Goal: Task Accomplishment & Management: Complete application form

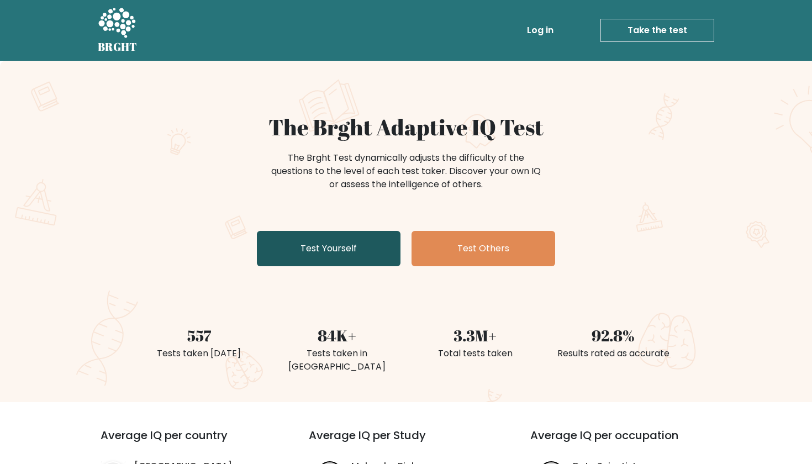
click at [365, 255] on link "Test Yourself" at bounding box center [329, 248] width 144 height 35
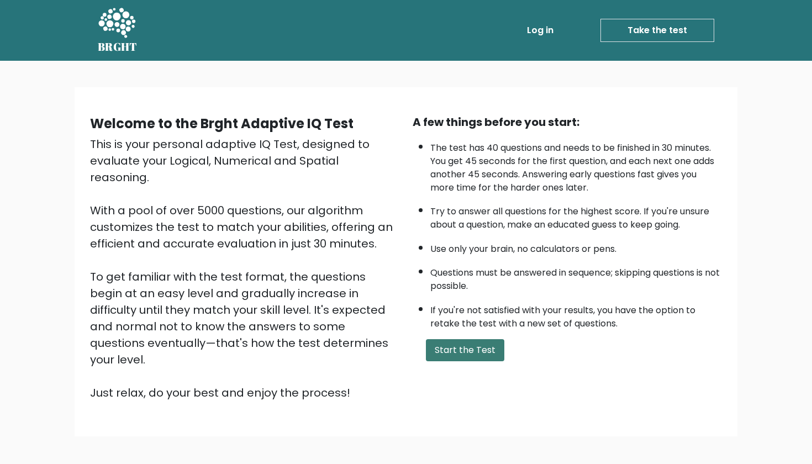
click at [471, 361] on button "Start the Test" at bounding box center [465, 350] width 78 height 22
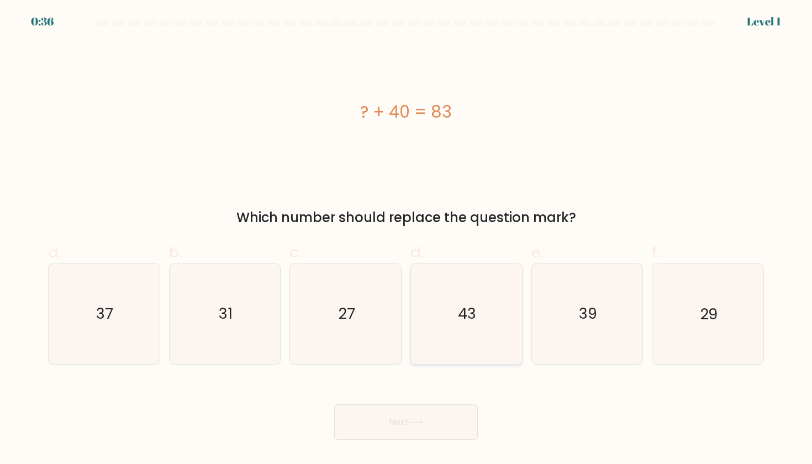
click at [490, 285] on icon "43" at bounding box center [465, 313] width 99 height 99
click at [406, 239] on input "d. 43" at bounding box center [406, 235] width 1 height 7
radio input "true"
click at [421, 421] on icon at bounding box center [416, 422] width 15 height 6
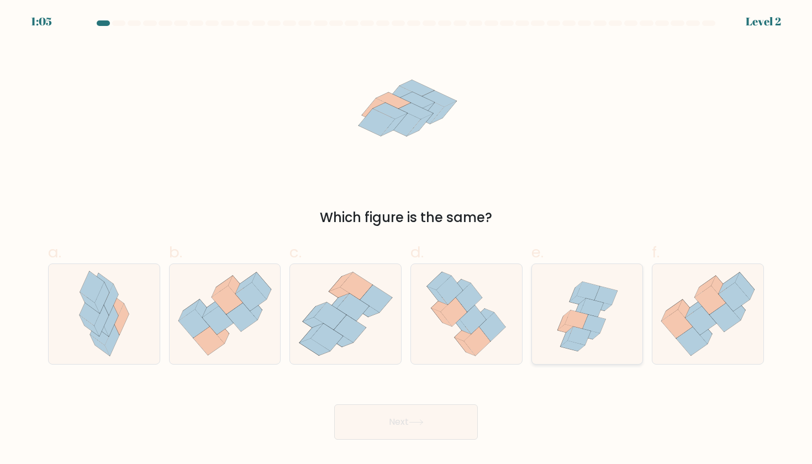
click at [584, 309] on icon at bounding box center [591, 307] width 23 height 18
click at [406, 239] on input "e." at bounding box center [406, 235] width 1 height 7
radio input "true"
click at [442, 430] on button "Next" at bounding box center [406, 421] width 144 height 35
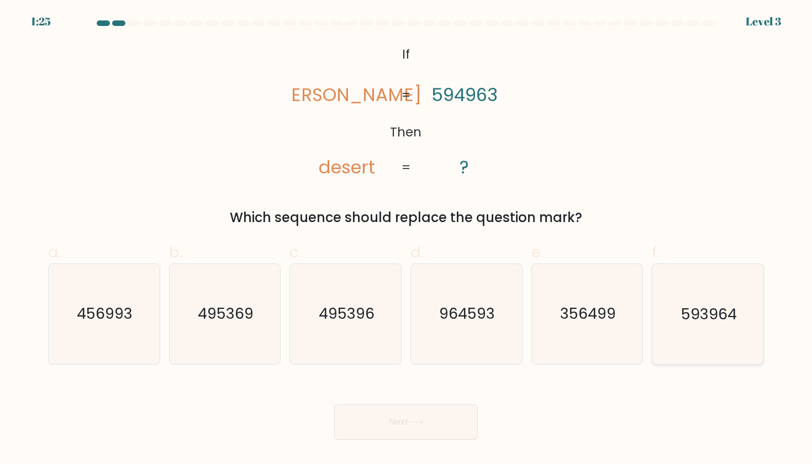
click at [704, 328] on icon "593964" at bounding box center [707, 313] width 99 height 99
click at [406, 239] on input "f. 593964" at bounding box center [406, 235] width 1 height 7
radio input "true"
click at [344, 425] on button "Next" at bounding box center [406, 421] width 144 height 35
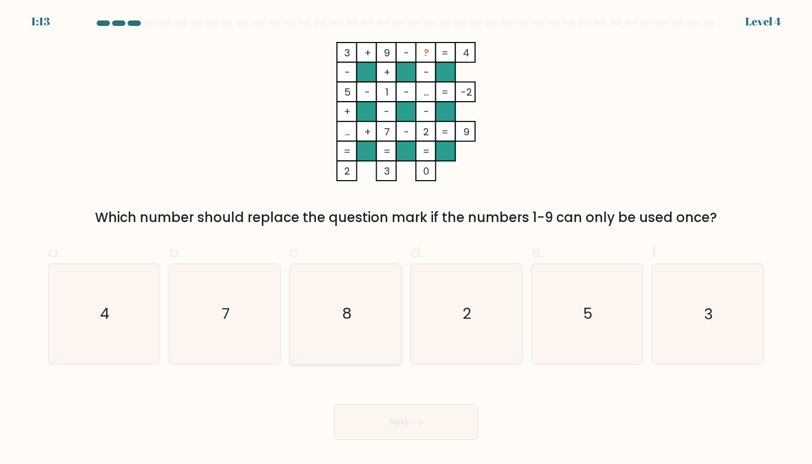
click at [344, 320] on text "8" at bounding box center [346, 314] width 10 height 20
click at [406, 239] on input "c. 8" at bounding box center [406, 235] width 1 height 7
radio input "true"
click at [413, 425] on button "Next" at bounding box center [406, 421] width 144 height 35
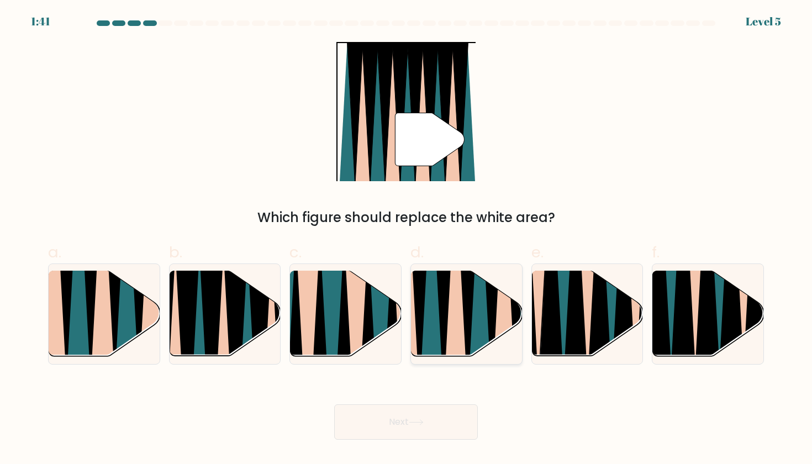
click at [452, 304] on icon at bounding box center [455, 270] width 24 height 221
click at [406, 239] on input "d." at bounding box center [406, 235] width 1 height 7
radio input "true"
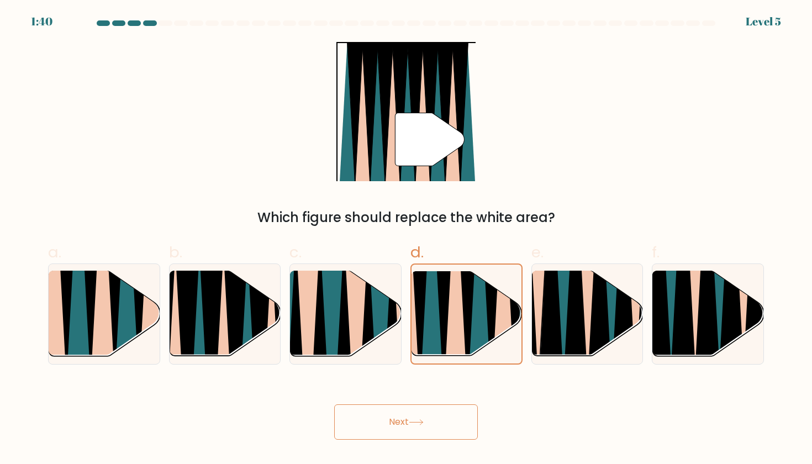
click at [393, 422] on button "Next" at bounding box center [406, 421] width 144 height 35
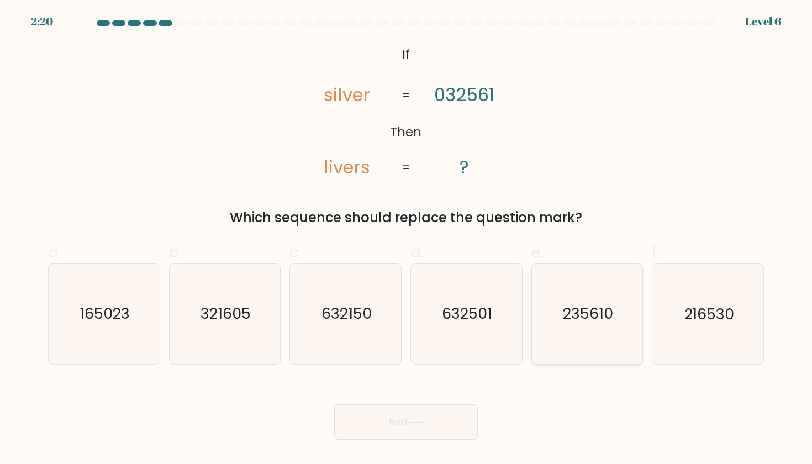
click at [593, 301] on icon "235610" at bounding box center [586, 313] width 99 height 99
click at [406, 239] on input "e. 235610" at bounding box center [406, 235] width 1 height 7
radio input "true"
click at [369, 422] on button "Next" at bounding box center [406, 421] width 144 height 35
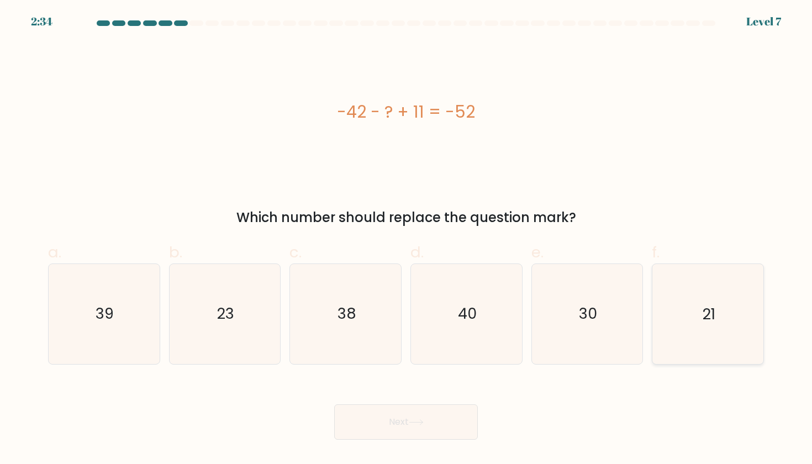
click at [697, 349] on icon "21" at bounding box center [707, 313] width 99 height 99
click at [406, 239] on input "f. 21" at bounding box center [406, 235] width 1 height 7
radio input "true"
click at [424, 416] on button "Next" at bounding box center [406, 421] width 144 height 35
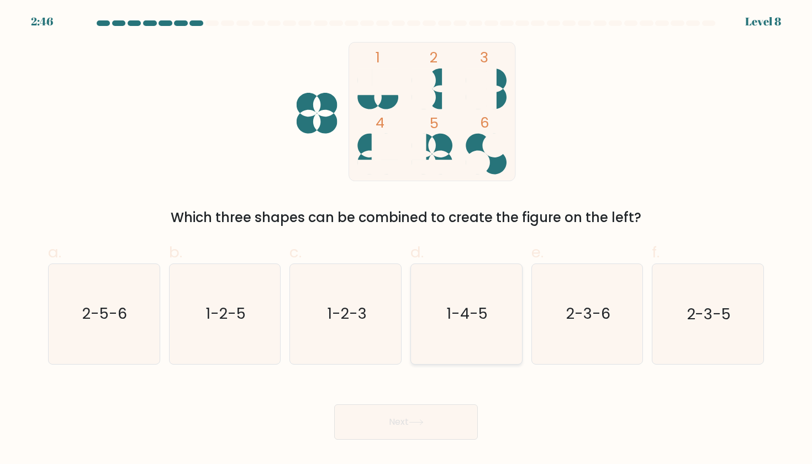
click at [469, 298] on icon "1-4-5" at bounding box center [465, 313] width 99 height 99
click at [406, 239] on input "d. 1-4-5" at bounding box center [406, 235] width 1 height 7
radio input "true"
click at [414, 430] on button "Next" at bounding box center [406, 421] width 144 height 35
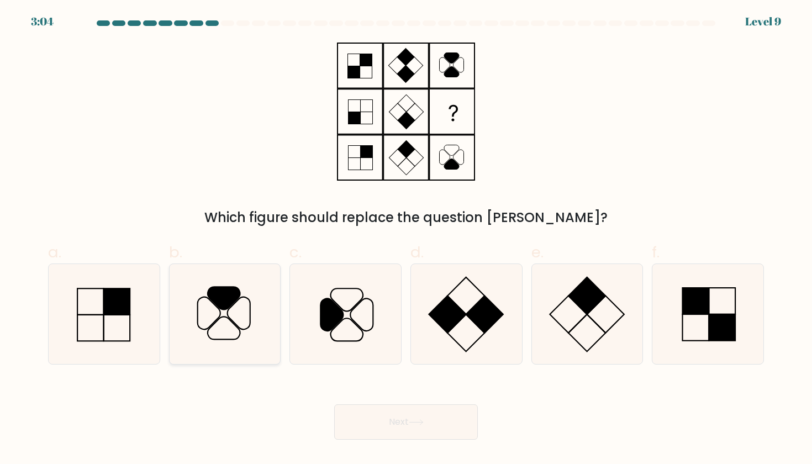
click at [244, 303] on icon at bounding box center [224, 313] width 99 height 99
click at [406, 239] on input "b." at bounding box center [406, 235] width 1 height 7
radio input "true"
click at [387, 418] on button "Next" at bounding box center [406, 421] width 144 height 35
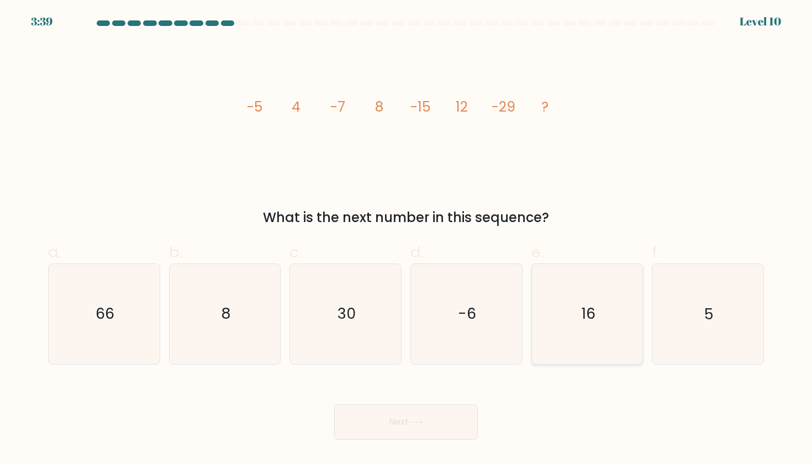
click at [600, 325] on icon "16" at bounding box center [586, 313] width 99 height 99
click at [406, 239] on input "e. 16" at bounding box center [406, 235] width 1 height 7
radio input "true"
click at [413, 433] on button "Next" at bounding box center [406, 421] width 144 height 35
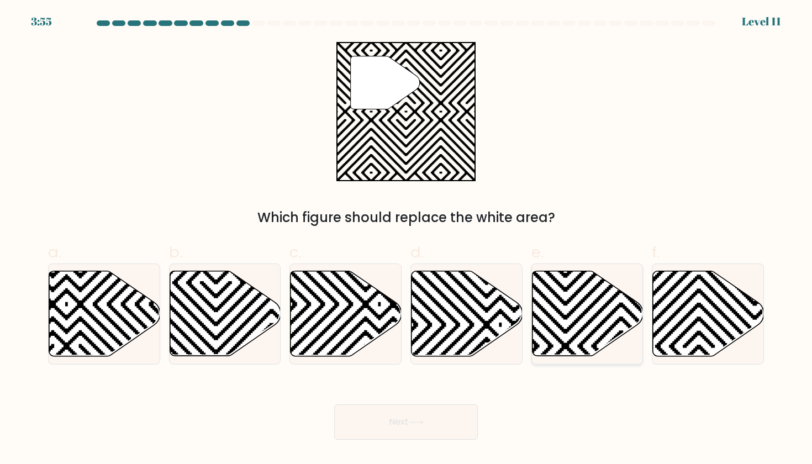
click at [559, 287] on icon at bounding box center [587, 313] width 111 height 85
click at [406, 239] on input "e." at bounding box center [406, 235] width 1 height 7
radio input "true"
click at [428, 432] on button "Next" at bounding box center [406, 421] width 144 height 35
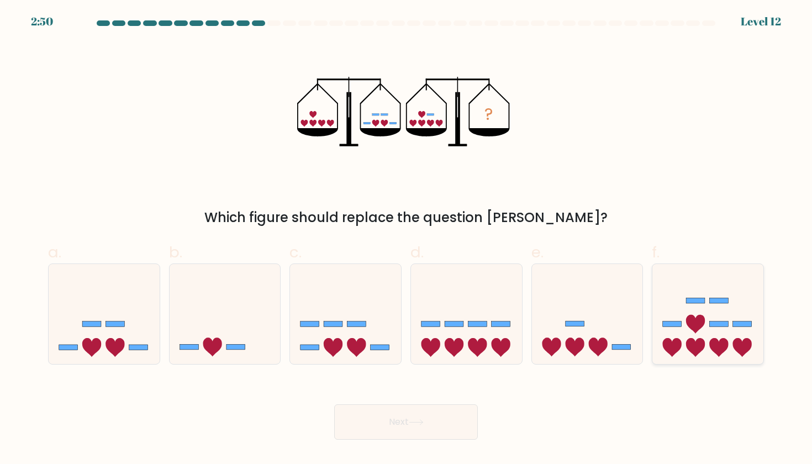
click at [719, 311] on icon at bounding box center [707, 314] width 111 height 92
click at [406, 239] on input "f." at bounding box center [406, 235] width 1 height 7
radio input "true"
click at [110, 336] on icon at bounding box center [104, 314] width 111 height 92
click at [406, 239] on input "a." at bounding box center [406, 235] width 1 height 7
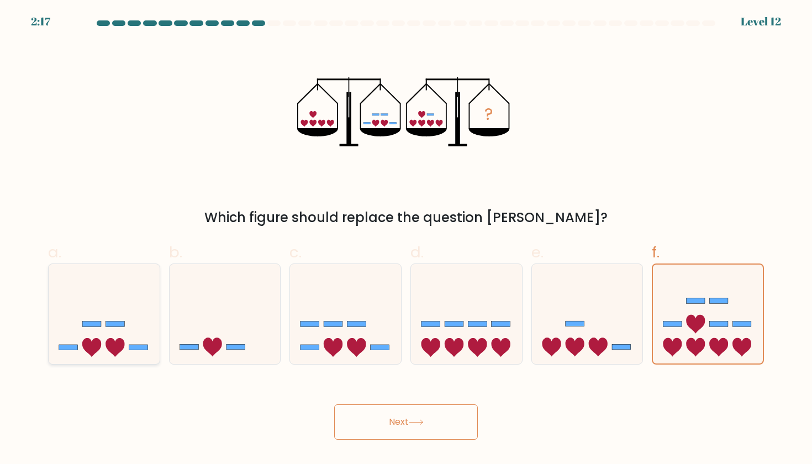
radio input "true"
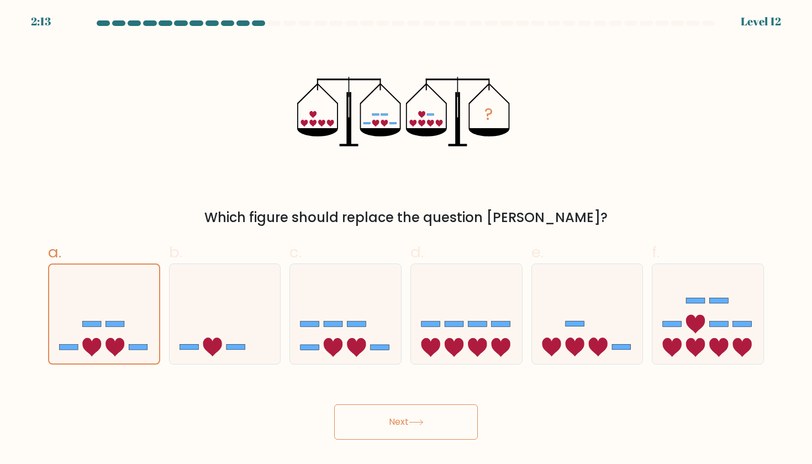
click at [431, 419] on button "Next" at bounding box center [406, 421] width 144 height 35
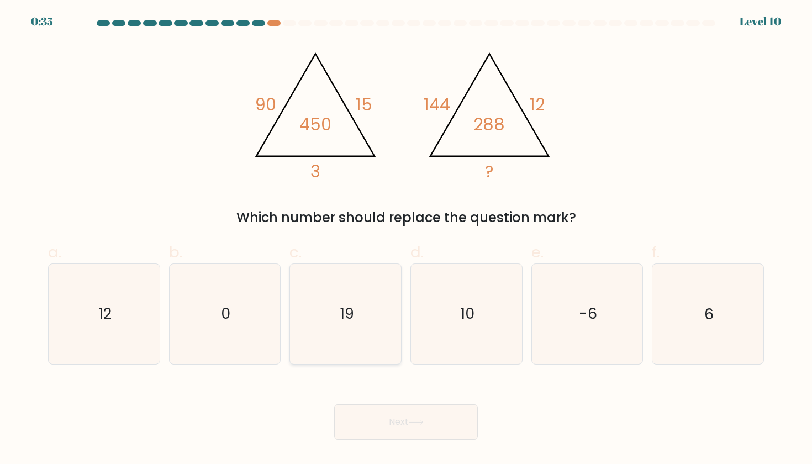
click at [355, 308] on icon "19" at bounding box center [345, 313] width 99 height 99
click at [406, 239] on input "c. 19" at bounding box center [406, 235] width 1 height 7
radio input "true"
click at [713, 302] on icon "6" at bounding box center [707, 313] width 99 height 99
click at [406, 239] on input "f. 6" at bounding box center [406, 235] width 1 height 7
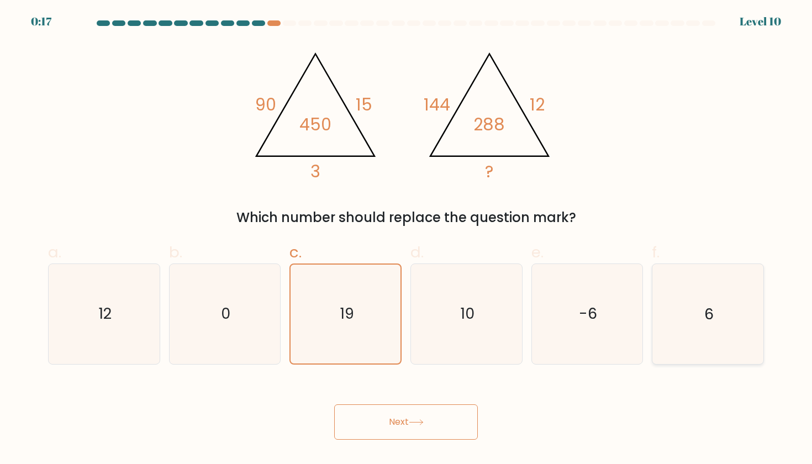
radio input "true"
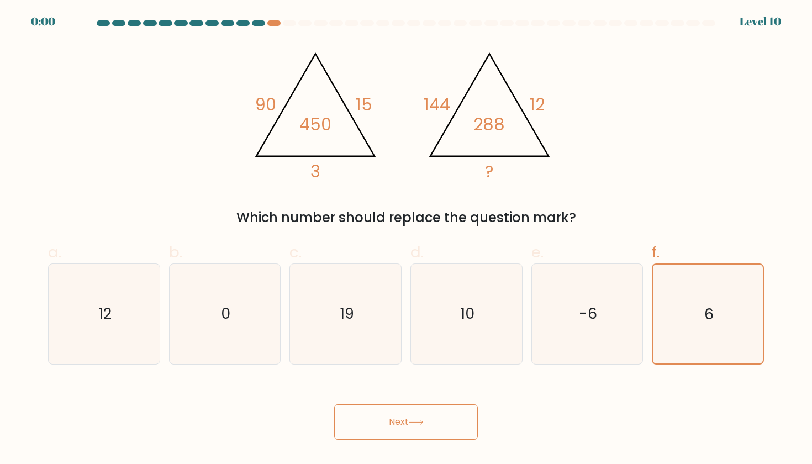
click at [410, 432] on button "Next" at bounding box center [406, 421] width 144 height 35
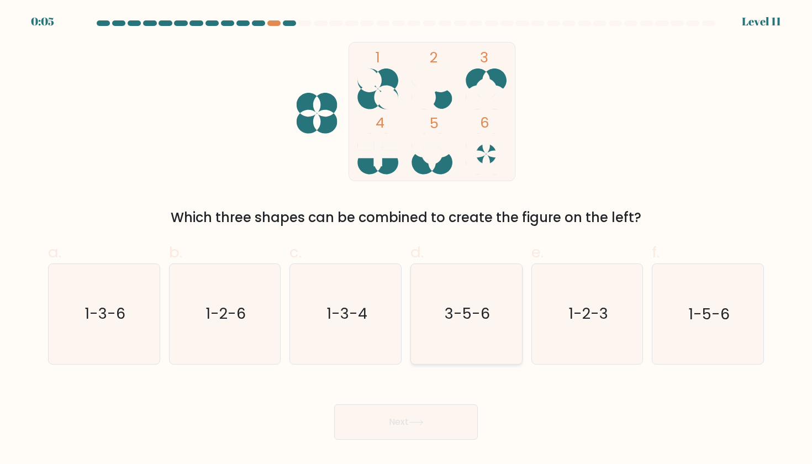
click at [452, 320] on text "3-5-6" at bounding box center [467, 314] width 45 height 20
click at [406, 239] on input "d. 3-5-6" at bounding box center [406, 235] width 1 height 7
radio input "true"
click at [386, 427] on button "Next" at bounding box center [406, 421] width 144 height 35
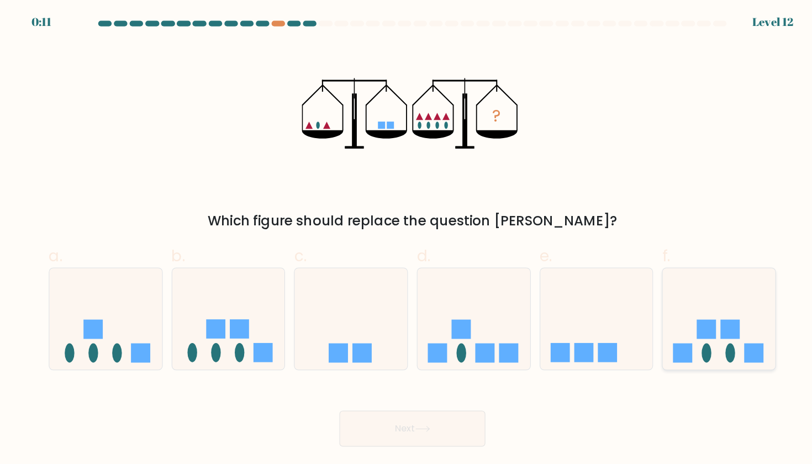
click at [754, 316] on icon at bounding box center [707, 314] width 111 height 92
click at [406, 239] on input "f." at bounding box center [406, 235] width 1 height 7
radio input "true"
click at [401, 419] on button "Next" at bounding box center [406, 421] width 144 height 35
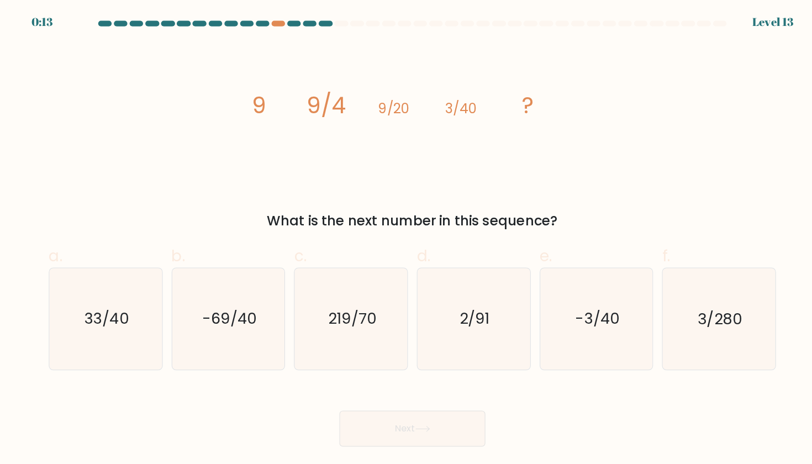
click at [446, 133] on icon "image/svg+xml 9 9/4 9/20 3/40 ?" at bounding box center [405, 111] width 331 height 139
click at [516, 96] on tspan "?" at bounding box center [520, 103] width 12 height 31
click at [694, 335] on icon "3/280" at bounding box center [707, 313] width 99 height 99
click at [406, 239] on input "f. 3/280" at bounding box center [406, 235] width 1 height 7
radio input "true"
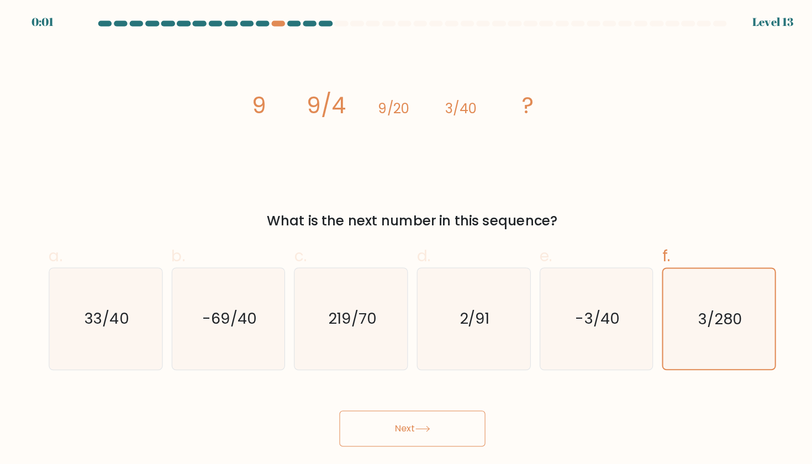
click at [421, 418] on button "Next" at bounding box center [406, 421] width 144 height 35
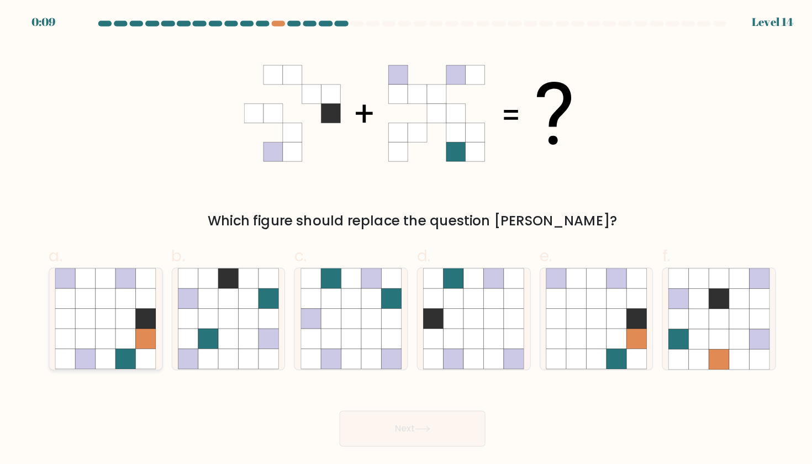
click at [121, 285] on icon at bounding box center [124, 294] width 20 height 20
click at [406, 239] on input "a." at bounding box center [406, 235] width 1 height 7
radio input "true"
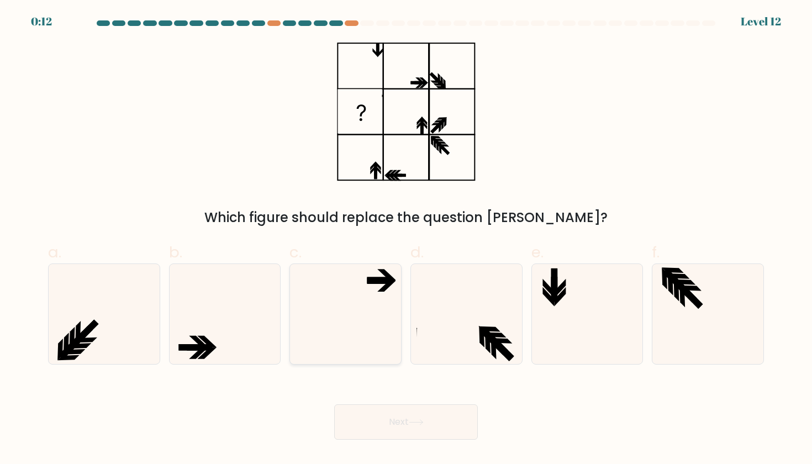
click at [363, 314] on icon at bounding box center [345, 313] width 99 height 99
click at [406, 239] on input "c." at bounding box center [406, 235] width 1 height 7
radio input "true"
click at [368, 422] on button "Next" at bounding box center [406, 421] width 144 height 35
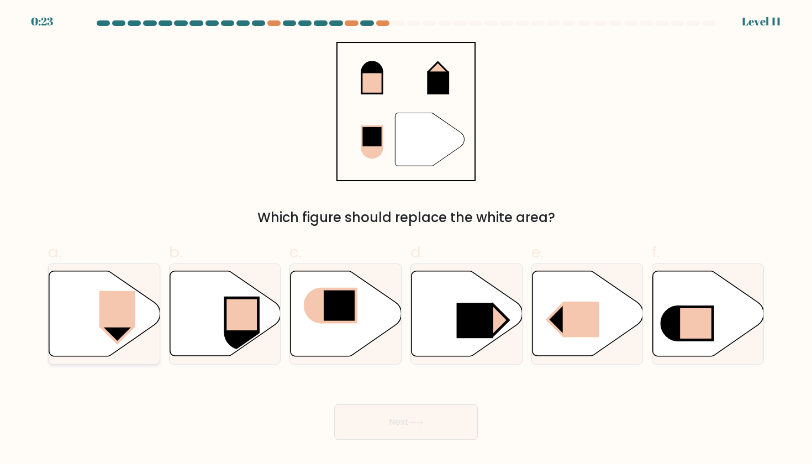
click at [129, 310] on rect at bounding box center [117, 309] width 36 height 36
click at [406, 239] on input "a." at bounding box center [406, 235] width 1 height 7
radio input "true"
click at [421, 430] on button "Next" at bounding box center [406, 421] width 144 height 35
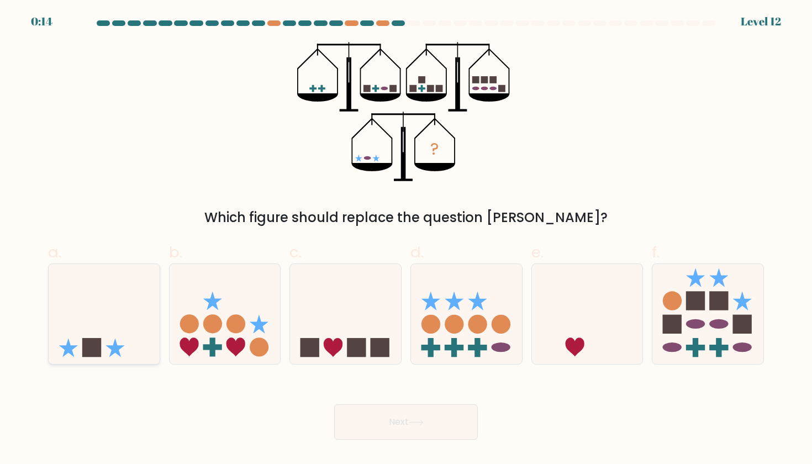
click at [117, 316] on icon at bounding box center [104, 314] width 111 height 92
click at [406, 239] on input "a." at bounding box center [406, 235] width 1 height 7
radio input "true"
click at [439, 432] on button "Next" at bounding box center [406, 421] width 144 height 35
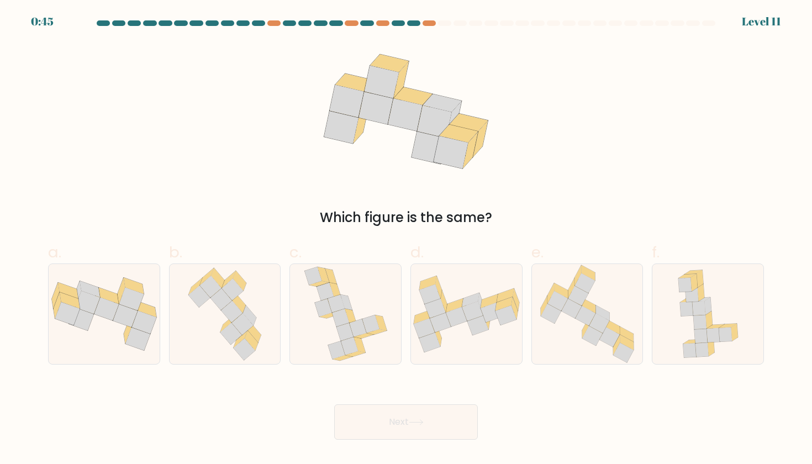
click at [126, 286] on icon at bounding box center [134, 286] width 20 height 16
click at [406, 239] on input "a." at bounding box center [406, 235] width 1 height 7
radio input "true"
click at [429, 427] on button "Next" at bounding box center [406, 421] width 144 height 35
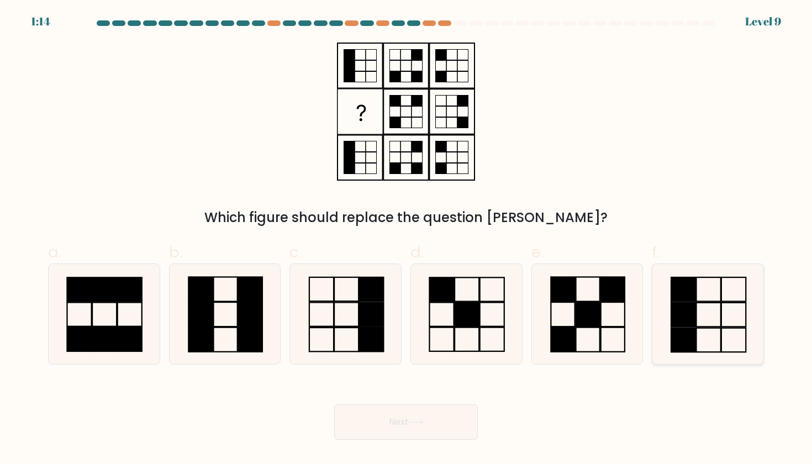
click at [685, 293] on rect at bounding box center [683, 289] width 24 height 24
click at [406, 239] on input "f." at bounding box center [406, 235] width 1 height 7
radio input "true"
click at [368, 420] on button "Next" at bounding box center [406, 421] width 144 height 35
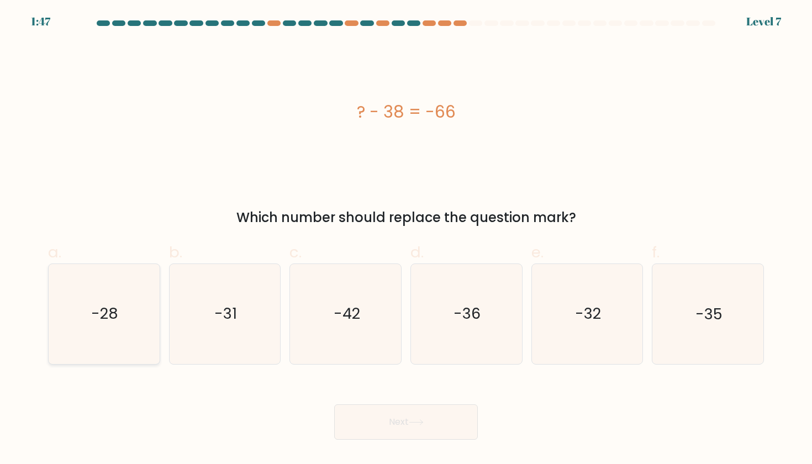
click at [125, 322] on icon "-28" at bounding box center [103, 313] width 99 height 99
click at [406, 239] on input "a. -28" at bounding box center [406, 235] width 1 height 7
radio input "true"
click at [425, 429] on button "Next" at bounding box center [406, 421] width 144 height 35
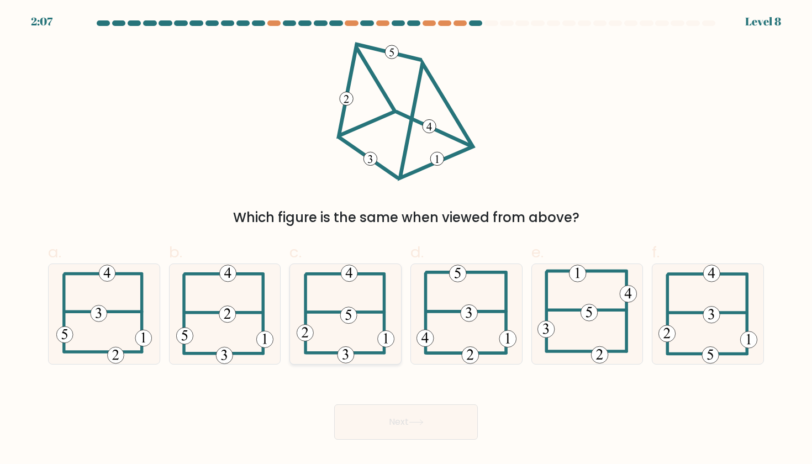
click at [348, 325] on icon at bounding box center [346, 313] width 98 height 99
click at [406, 239] on input "c." at bounding box center [406, 235] width 1 height 7
radio input "true"
click at [452, 428] on button "Next" at bounding box center [406, 421] width 144 height 35
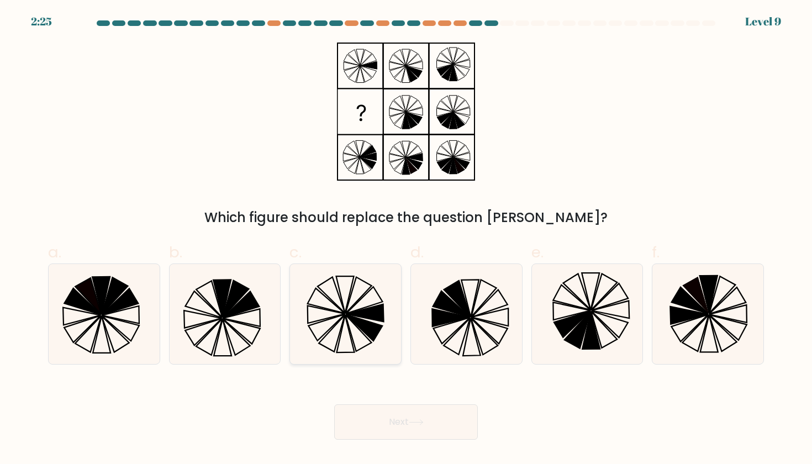
click at [347, 319] on icon at bounding box center [345, 313] width 99 height 99
click at [406, 239] on input "c." at bounding box center [406, 235] width 1 height 7
radio input "true"
click at [403, 435] on button "Next" at bounding box center [406, 421] width 144 height 35
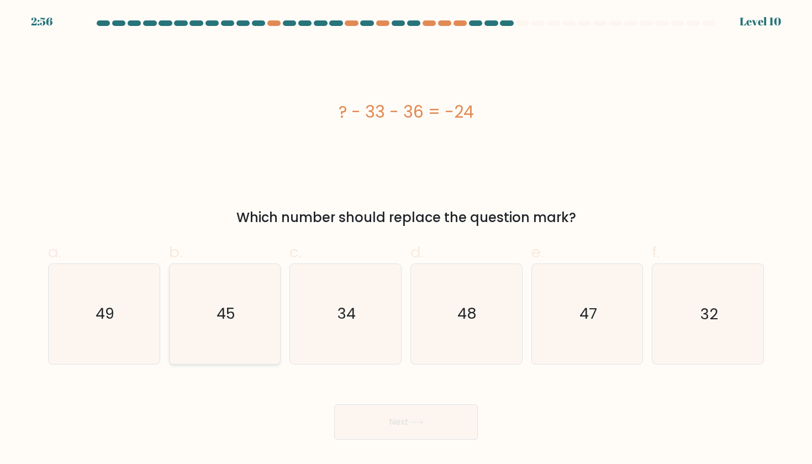
click at [244, 325] on icon "45" at bounding box center [224, 313] width 99 height 99
click at [406, 239] on input "b. 45" at bounding box center [406, 235] width 1 height 7
radio input "true"
click at [490, 426] on div "Next" at bounding box center [405, 409] width 729 height 62
click at [425, 426] on button "Next" at bounding box center [406, 421] width 144 height 35
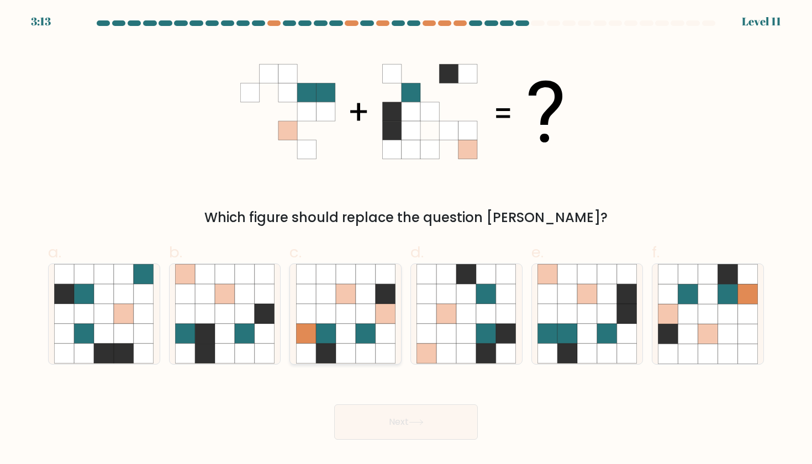
click at [323, 348] on icon at bounding box center [326, 353] width 20 height 20
click at [406, 239] on input "c." at bounding box center [406, 235] width 1 height 7
radio input "true"
click at [436, 434] on button "Next" at bounding box center [406, 421] width 144 height 35
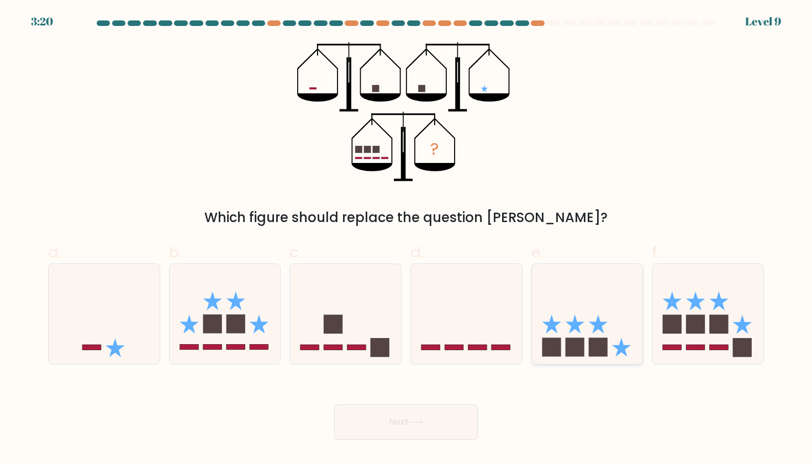
click at [582, 329] on icon at bounding box center [587, 314] width 111 height 92
click at [406, 239] on input "e." at bounding box center [406, 235] width 1 height 7
radio input "true"
click at [430, 434] on button "Next" at bounding box center [406, 421] width 144 height 35
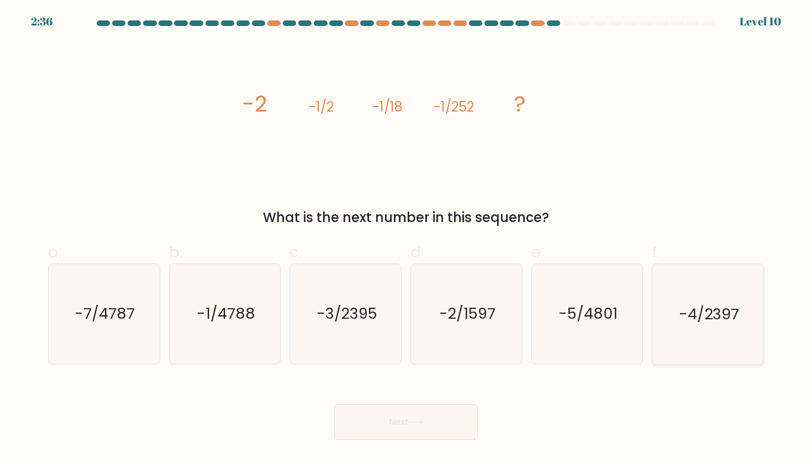
click at [706, 297] on icon "-4/2397" at bounding box center [707, 313] width 99 height 99
click at [406, 239] on input "f. -4/2397" at bounding box center [406, 235] width 1 height 7
radio input "true"
click at [399, 428] on button "Next" at bounding box center [406, 421] width 144 height 35
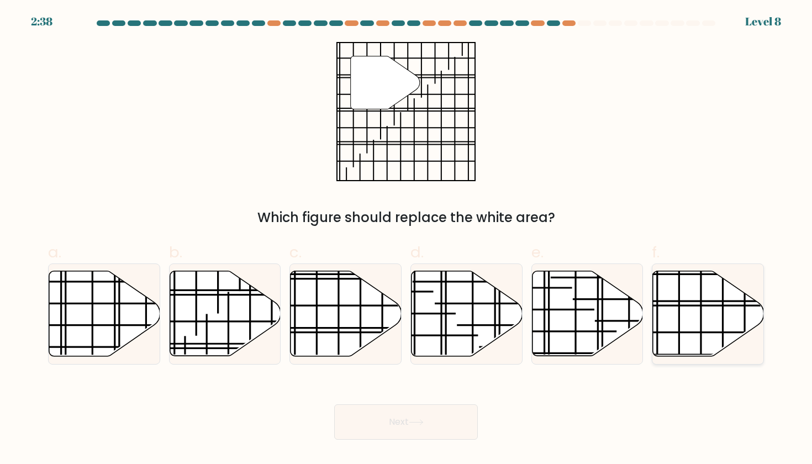
click at [726, 316] on icon at bounding box center [708, 313] width 111 height 85
click at [406, 239] on input "f." at bounding box center [406, 235] width 1 height 7
radio input "true"
click at [390, 420] on button "Next" at bounding box center [406, 421] width 144 height 35
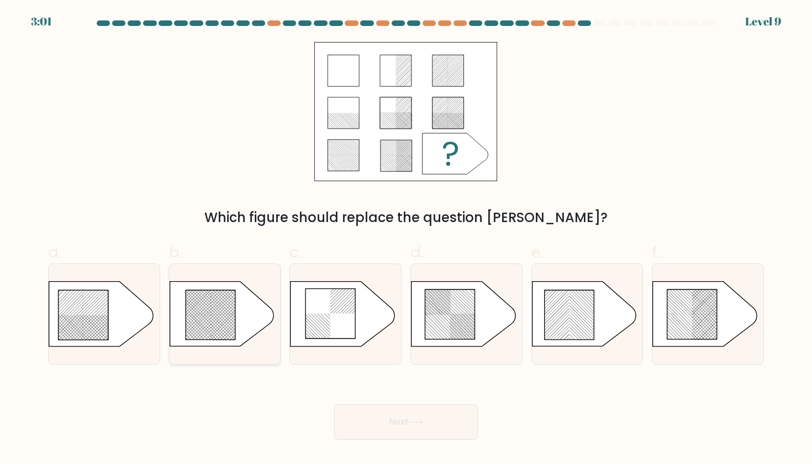
click at [205, 306] on rect at bounding box center [194, 295] width 437 height 450
click at [406, 239] on input "b." at bounding box center [406, 235] width 1 height 7
radio input "true"
click at [699, 299] on rect at bounding box center [673, 323] width 437 height 437
click at [406, 239] on input "f." at bounding box center [406, 235] width 1 height 7
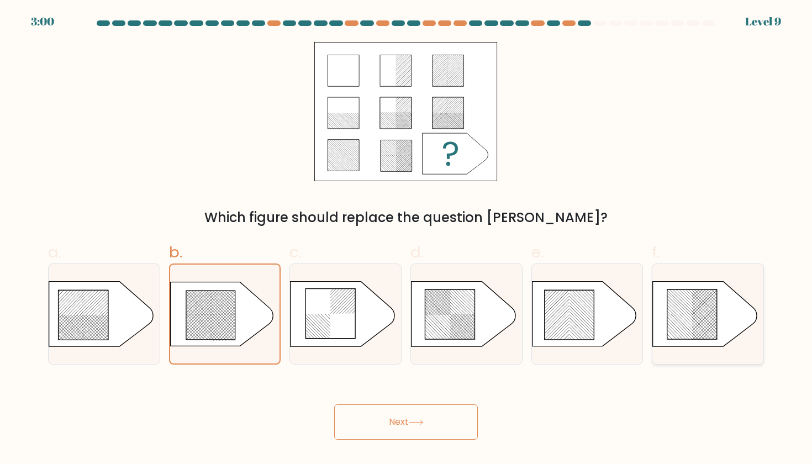
radio input "true"
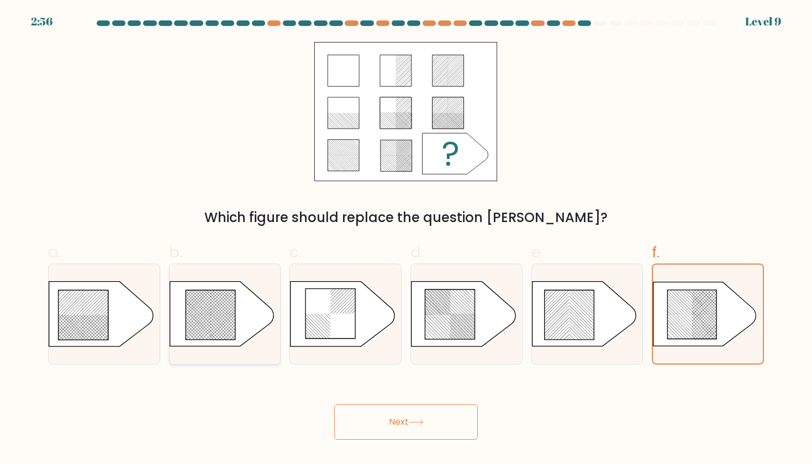
click at [246, 343] on rect at bounding box center [230, 327] width 437 height 425
click at [406, 239] on input "b." at bounding box center [406, 235] width 1 height 7
radio input "true"
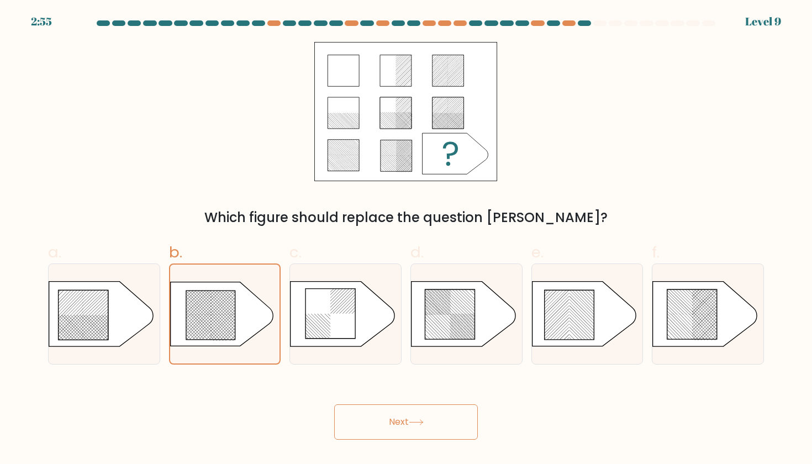
click at [355, 416] on button "Next" at bounding box center [406, 421] width 144 height 35
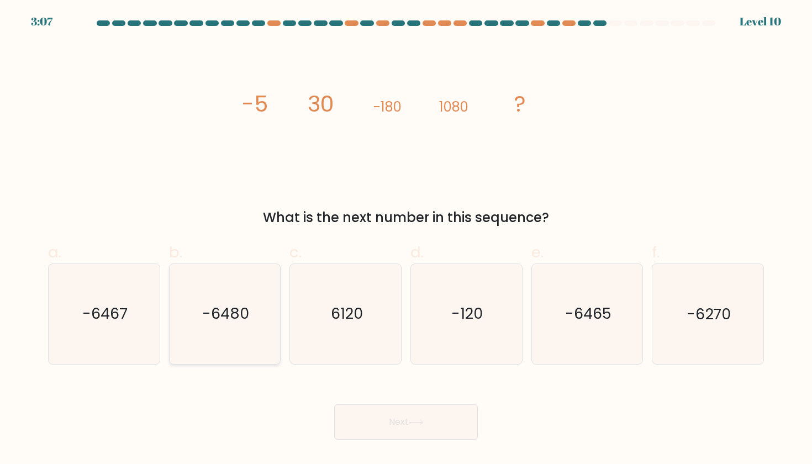
click at [260, 346] on icon "-6480" at bounding box center [224, 313] width 99 height 99
click at [406, 239] on input "b. -6480" at bounding box center [406, 235] width 1 height 7
radio input "true"
click at [410, 418] on button "Next" at bounding box center [406, 421] width 144 height 35
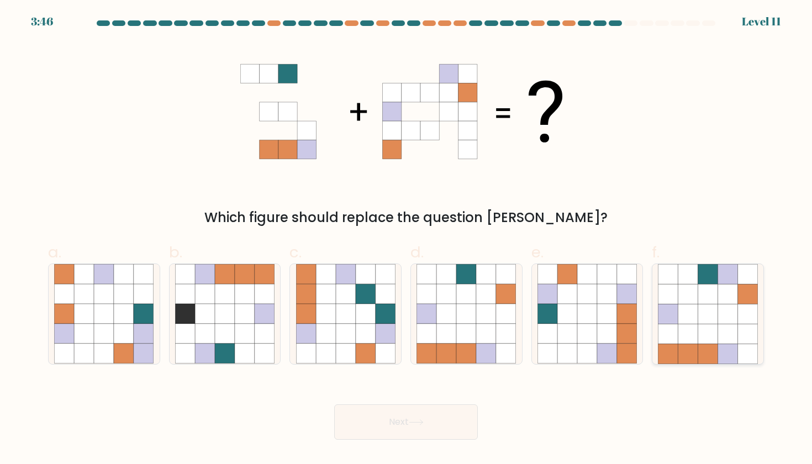
click at [712, 348] on icon at bounding box center [708, 353] width 20 height 20
click at [406, 239] on input "f." at bounding box center [406, 235] width 1 height 7
radio input "true"
click at [428, 418] on button "Next" at bounding box center [406, 421] width 144 height 35
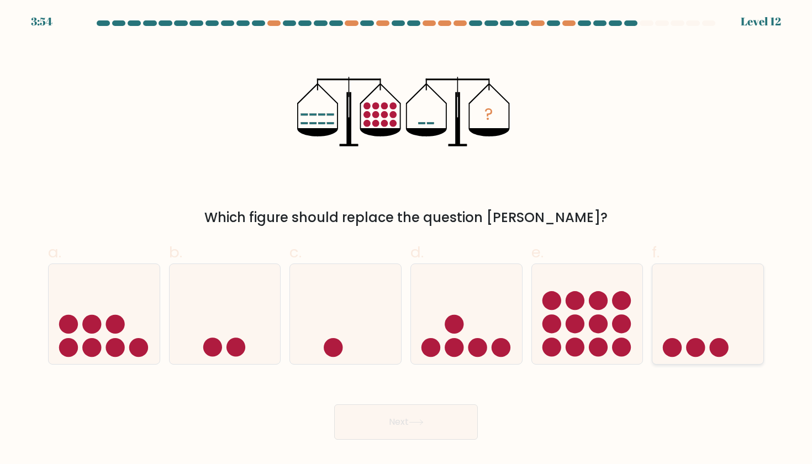
click at [672, 315] on icon at bounding box center [707, 314] width 111 height 92
click at [406, 239] on input "f." at bounding box center [406, 235] width 1 height 7
radio input "true"
click at [382, 416] on button "Next" at bounding box center [406, 421] width 144 height 35
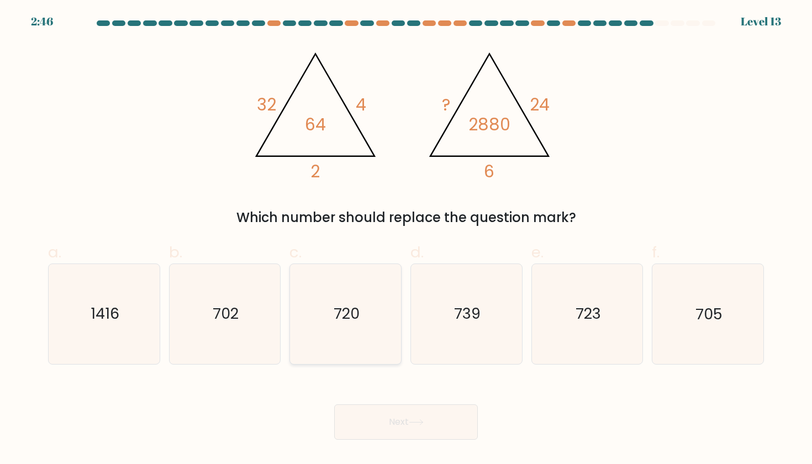
click at [344, 325] on icon "720" at bounding box center [345, 313] width 99 height 99
click at [406, 239] on input "c. 720" at bounding box center [406, 235] width 1 height 7
radio input "true"
click at [413, 425] on button "Next" at bounding box center [406, 421] width 144 height 35
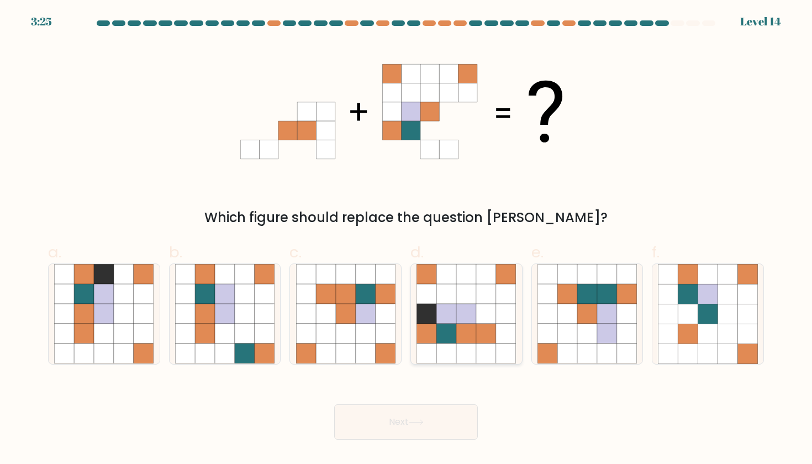
click at [467, 318] on icon at bounding box center [466, 314] width 20 height 20
click at [406, 239] on input "d." at bounding box center [406, 235] width 1 height 7
radio input "true"
click at [398, 419] on button "Next" at bounding box center [406, 421] width 144 height 35
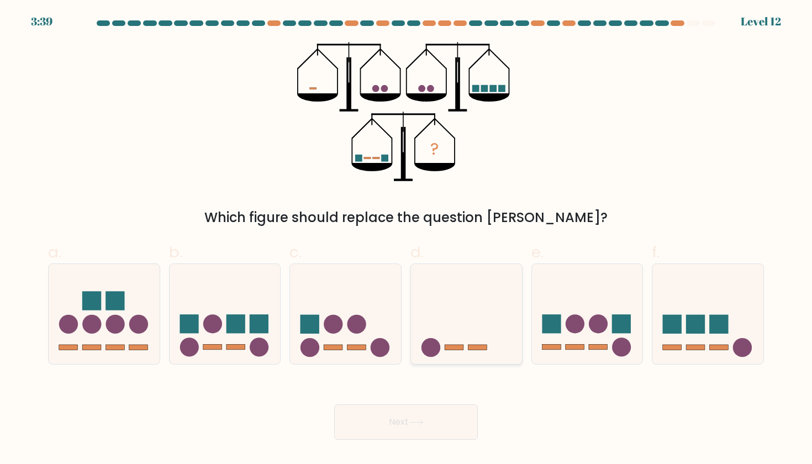
click at [465, 340] on icon at bounding box center [466, 314] width 111 height 92
click at [406, 239] on input "d." at bounding box center [406, 235] width 1 height 7
radio input "true"
click at [384, 413] on button "Next" at bounding box center [406, 421] width 144 height 35
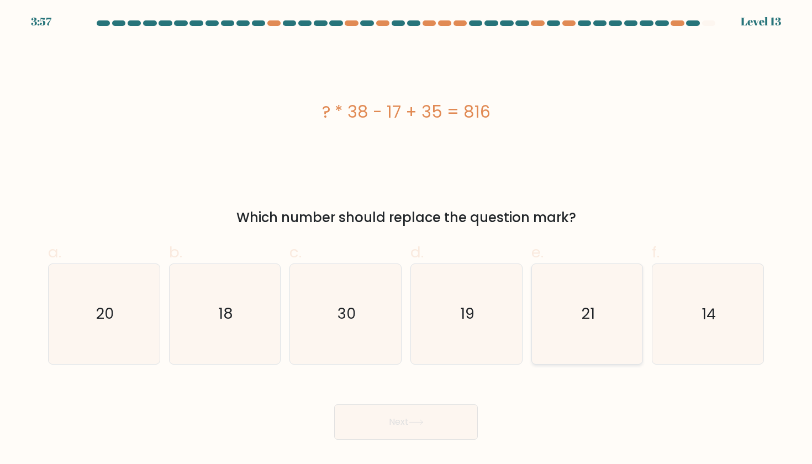
click at [591, 313] on text "21" at bounding box center [588, 314] width 13 height 20
click at [406, 239] on input "e. 21" at bounding box center [406, 235] width 1 height 7
radio input "true"
click at [362, 412] on button "Next" at bounding box center [406, 421] width 144 height 35
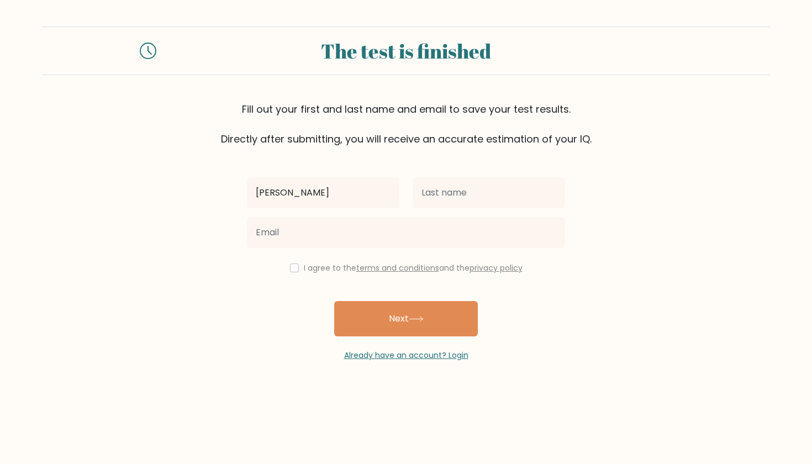
type input "[PERSON_NAME]"
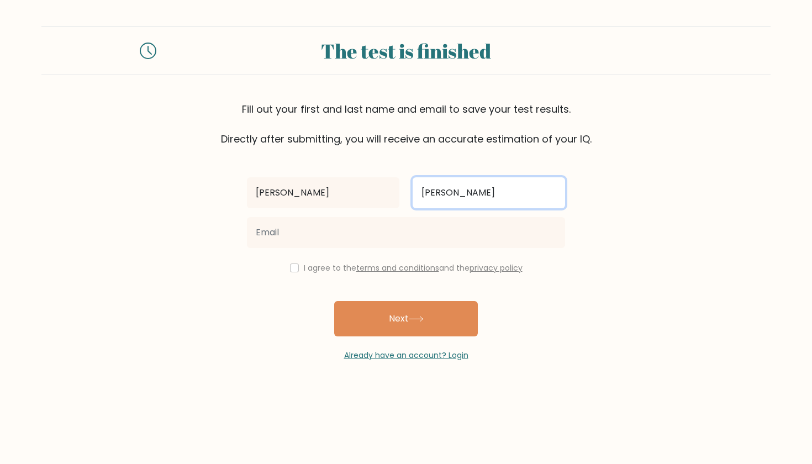
type input "[PERSON_NAME]"
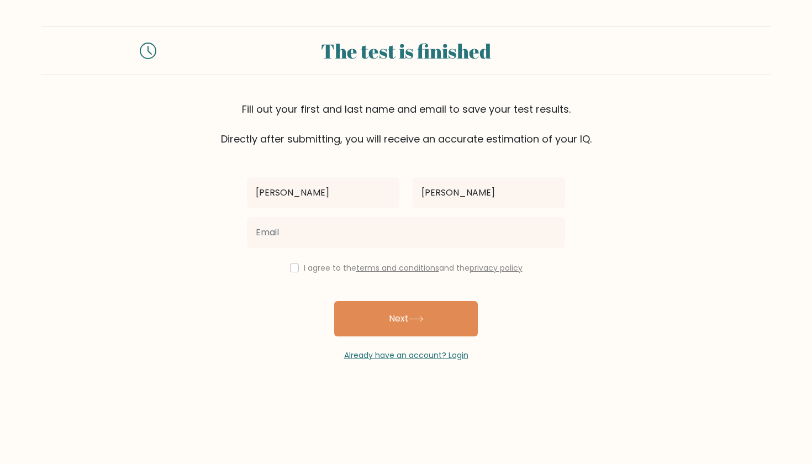
click at [272, 347] on div "Already have an account? Login" at bounding box center [406, 348] width 318 height 25
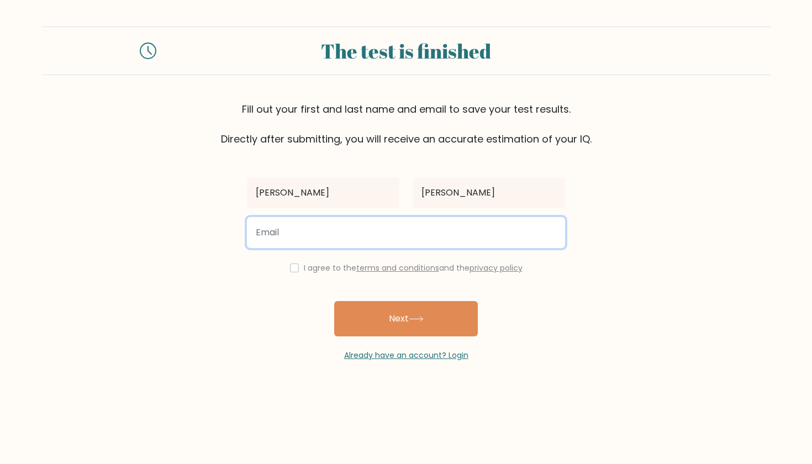
click at [333, 236] on input "email" at bounding box center [406, 232] width 318 height 31
type input "[EMAIL_ADDRESS][DOMAIN_NAME]"
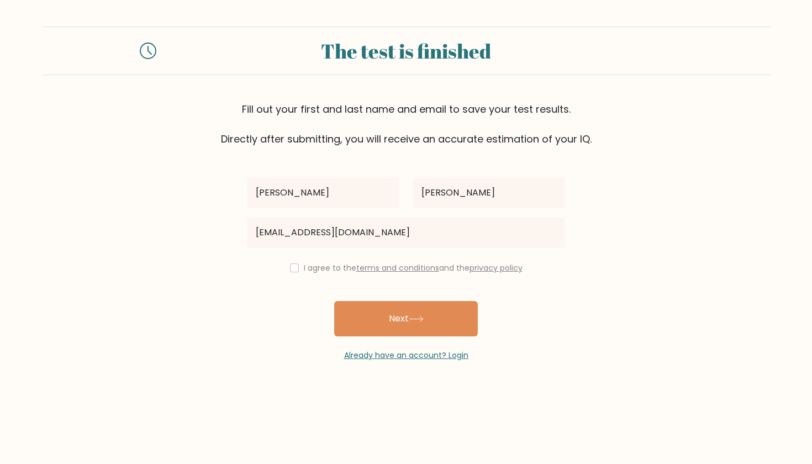
click at [295, 272] on div "I agree to the terms and conditions and the privacy policy" at bounding box center [405, 267] width 331 height 13
click at [290, 271] on input "checkbox" at bounding box center [294, 267] width 9 height 9
checkbox input "true"
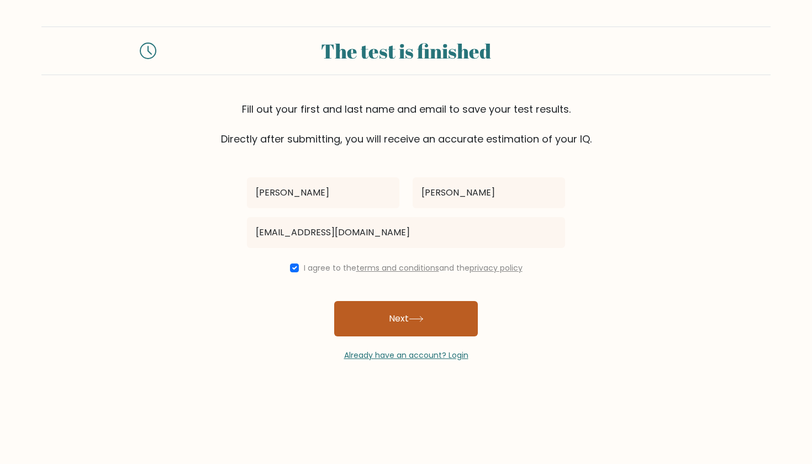
click at [387, 328] on button "Next" at bounding box center [406, 318] width 144 height 35
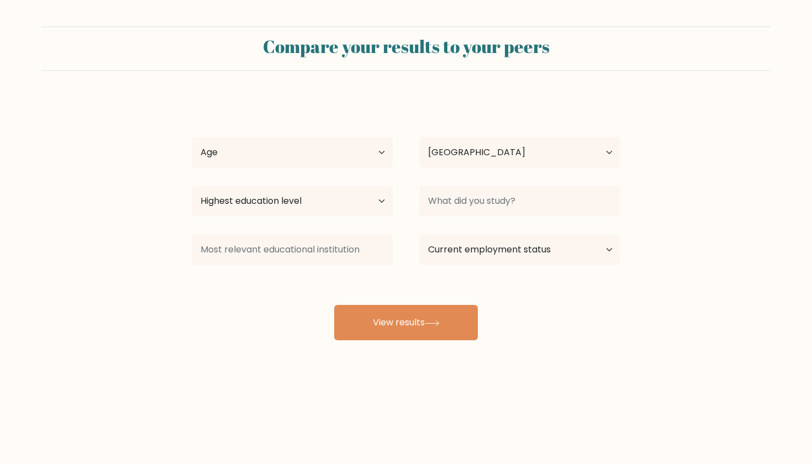
select select "GB"
select select "18_24"
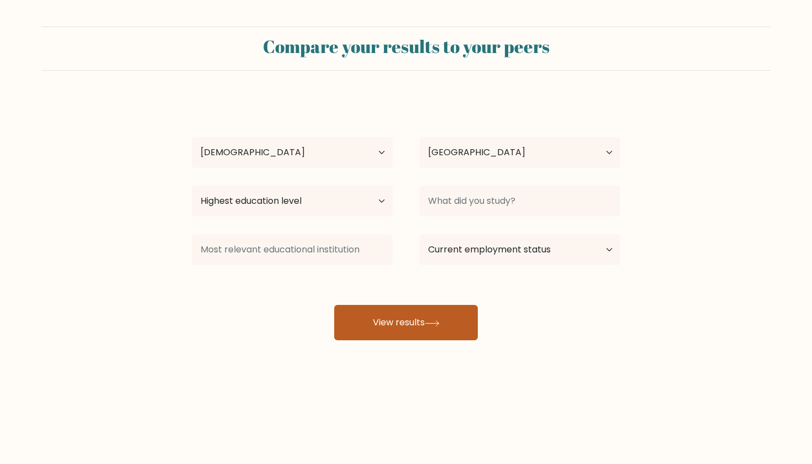
click at [380, 330] on button "View results" at bounding box center [406, 322] width 144 height 35
click at [398, 328] on button "View results" at bounding box center [406, 322] width 144 height 35
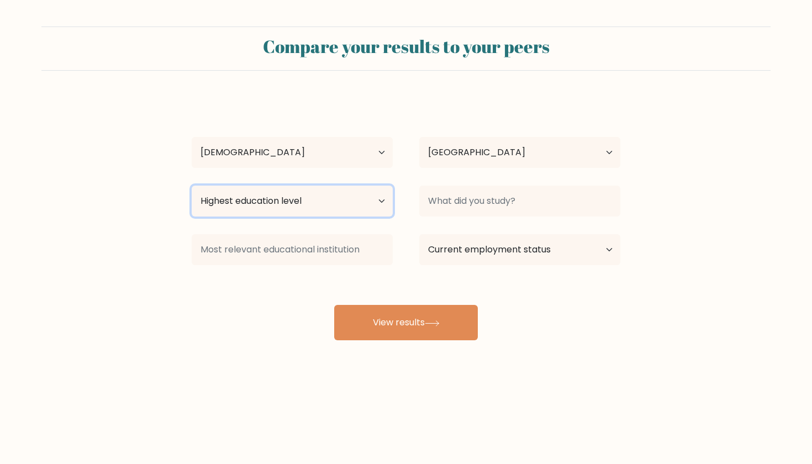
select select "masters_degree"
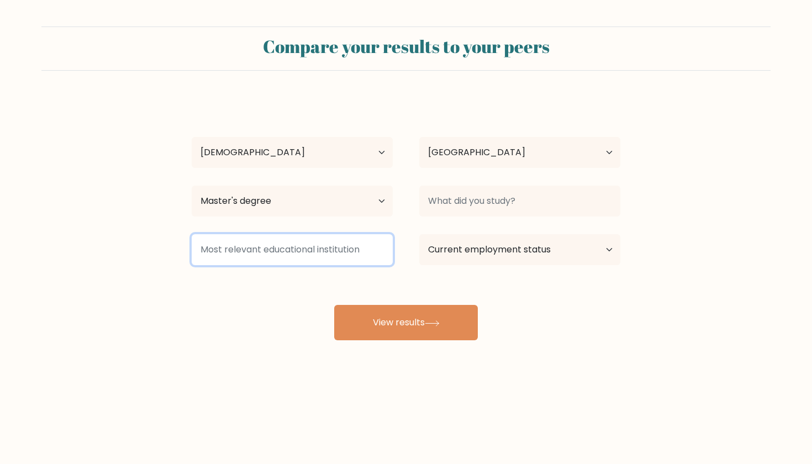
click at [297, 261] on input at bounding box center [292, 249] width 201 height 31
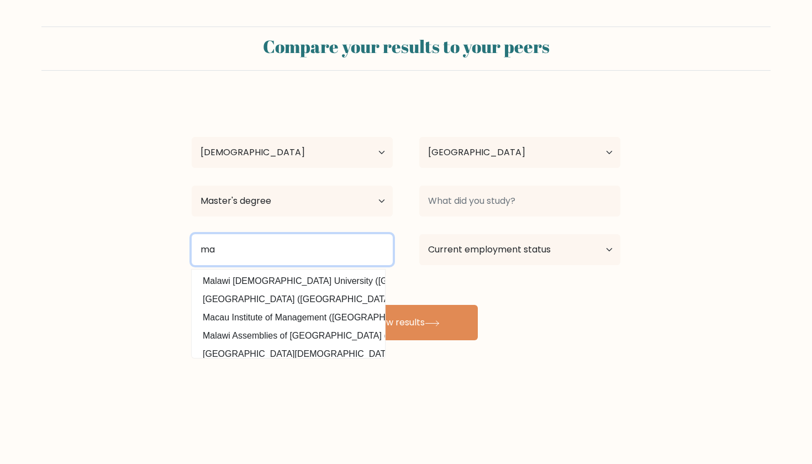
type input "m"
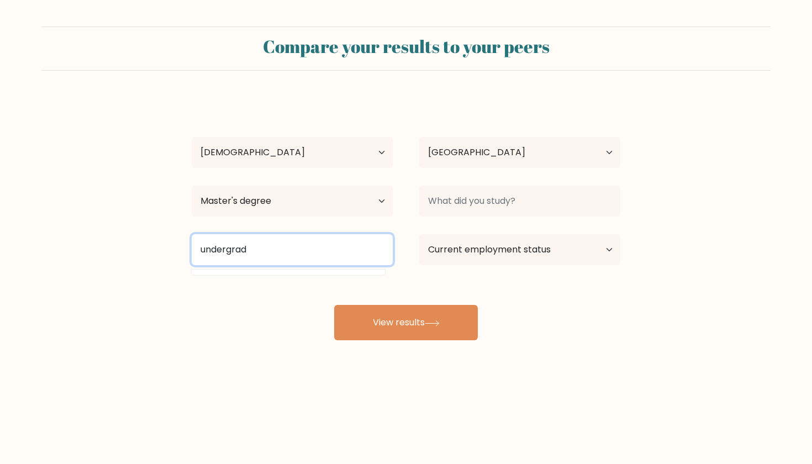
type input "undergrad"
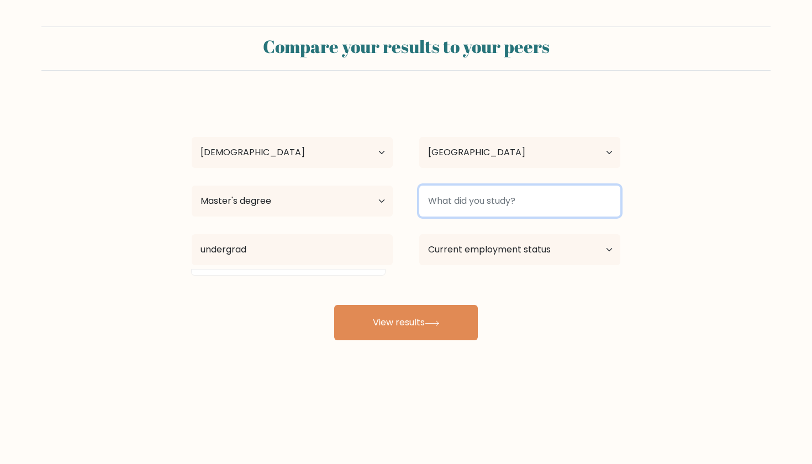
click at [513, 212] on input at bounding box center [519, 201] width 201 height 31
type input "lse"
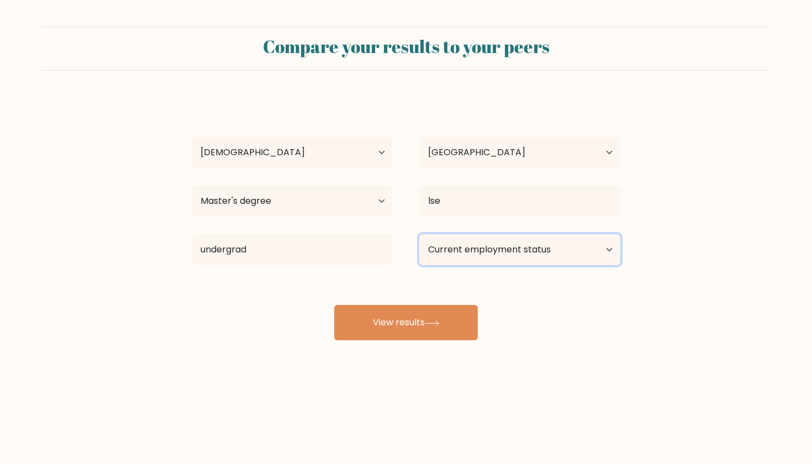
select select "student"
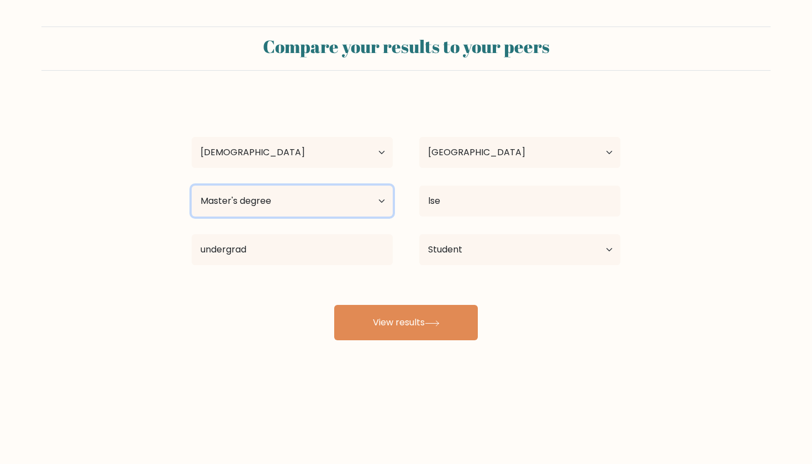
select select "bachelors_degree"
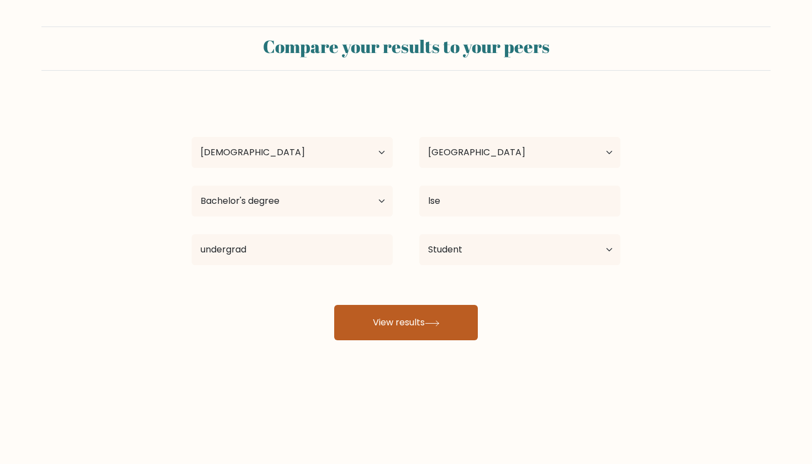
click at [389, 312] on button "View results" at bounding box center [406, 322] width 144 height 35
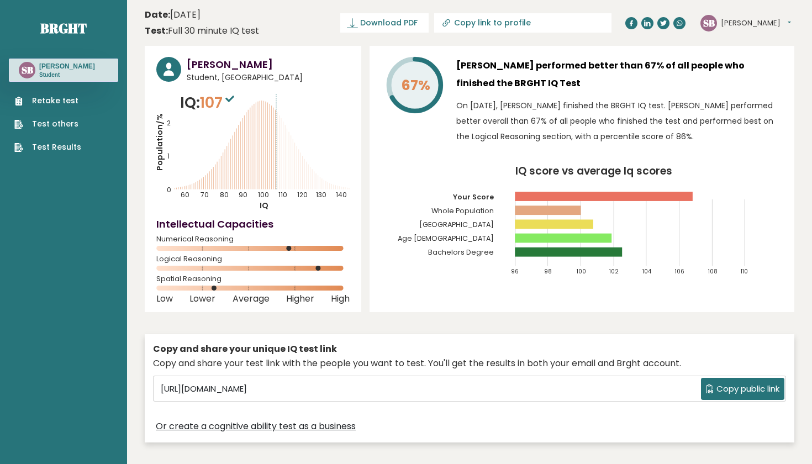
click at [61, 147] on link "Test Results" at bounding box center [47, 147] width 67 height 12
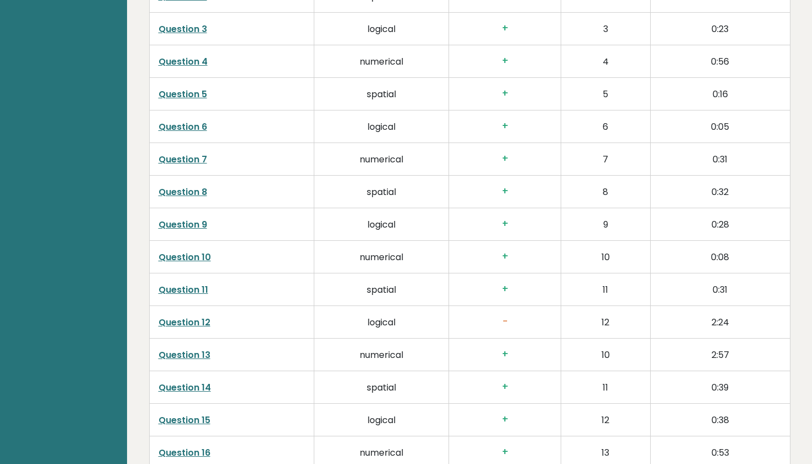
scroll to position [1845, 0]
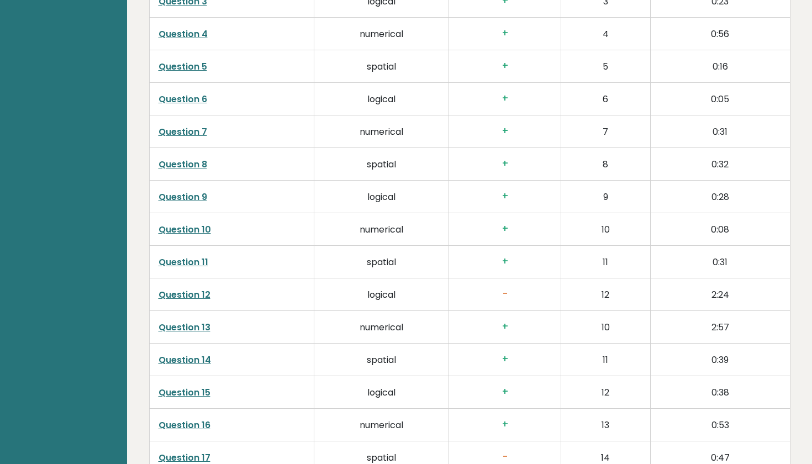
click at [170, 288] on link "Question 12" at bounding box center [184, 294] width 52 height 13
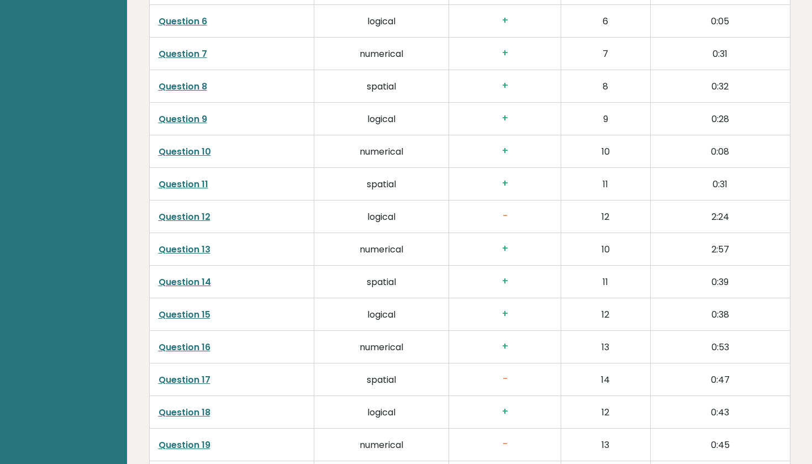
click at [189, 373] on link "Question 17" at bounding box center [184, 379] width 52 height 13
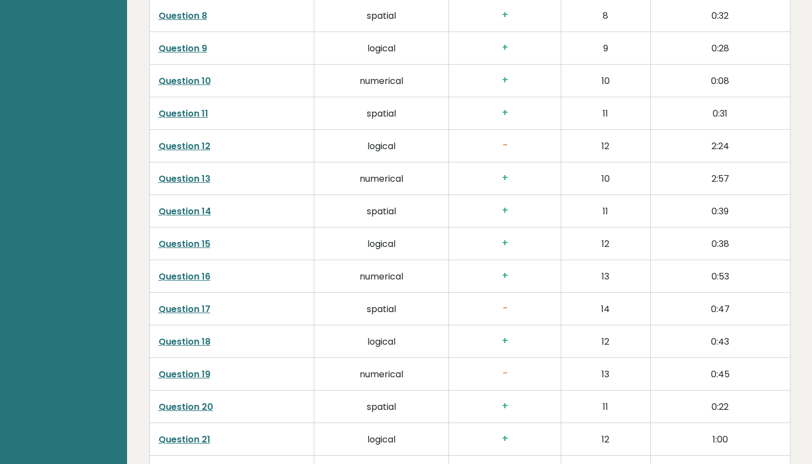
scroll to position [1994, 0]
click at [188, 302] on link "Question 17" at bounding box center [184, 308] width 52 height 13
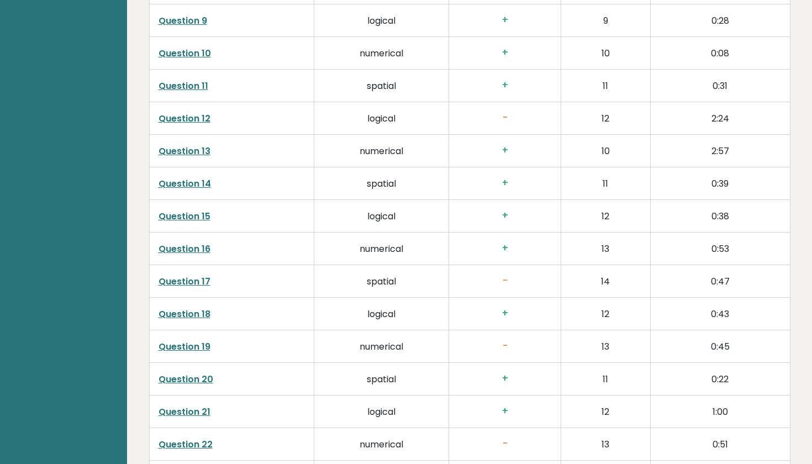
scroll to position [2026, 0]
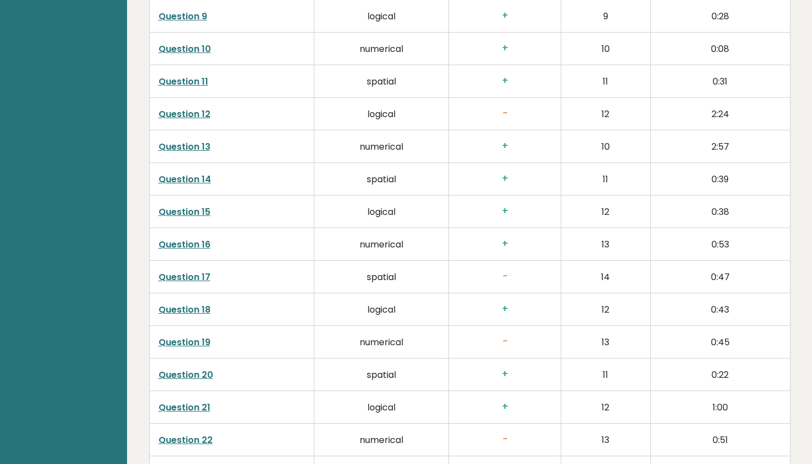
click at [205, 336] on link "Question 19" at bounding box center [184, 342] width 52 height 13
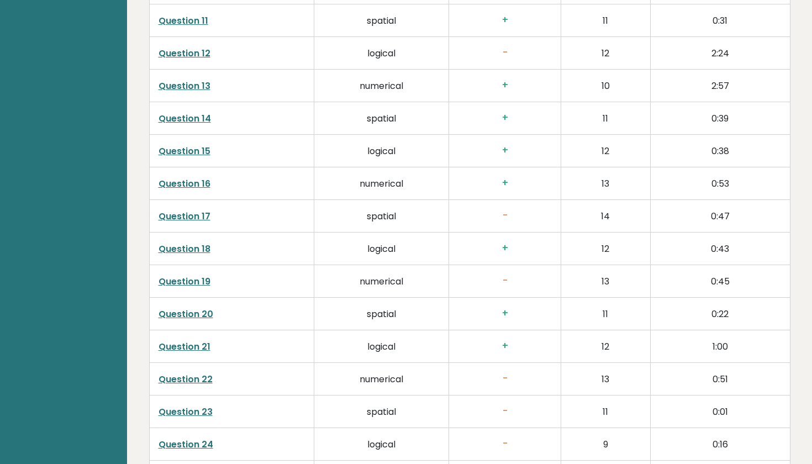
scroll to position [2087, 0]
click at [179, 372] on link "Question 22" at bounding box center [185, 378] width 54 height 13
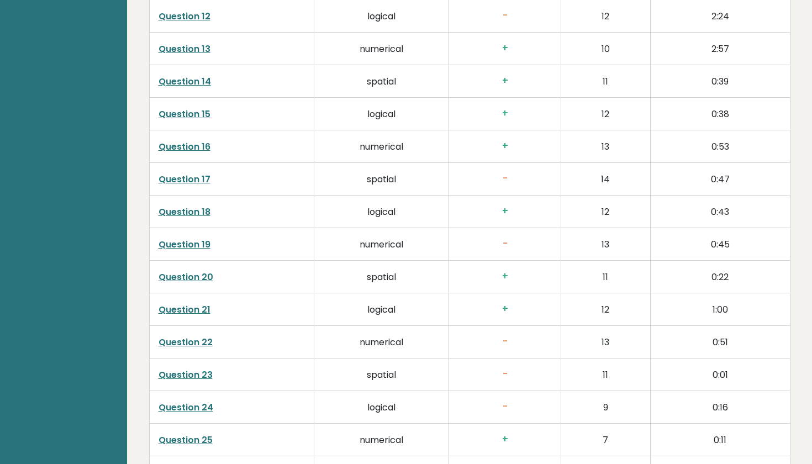
scroll to position [2128, 0]
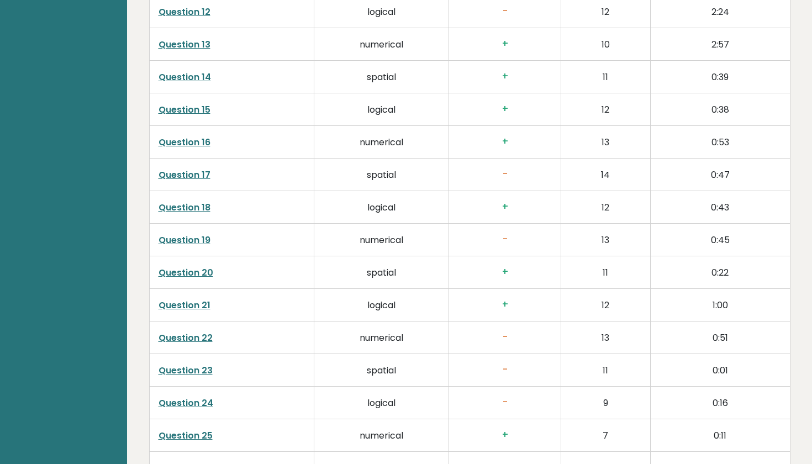
click at [199, 364] on link "Question 23" at bounding box center [185, 370] width 54 height 13
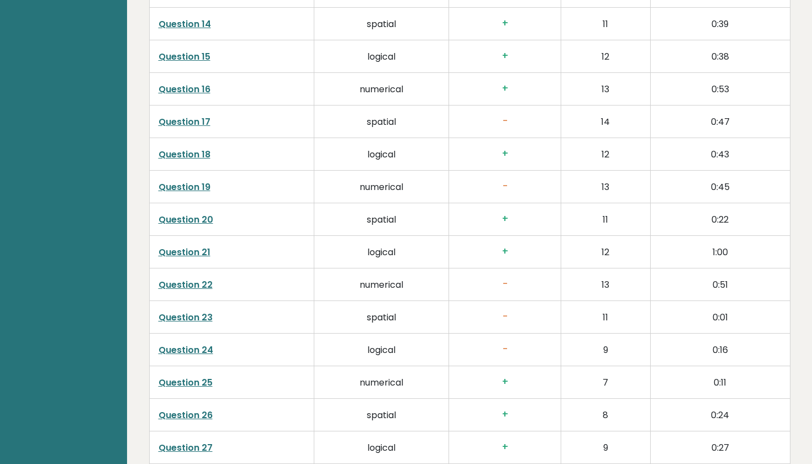
scroll to position [2184, 0]
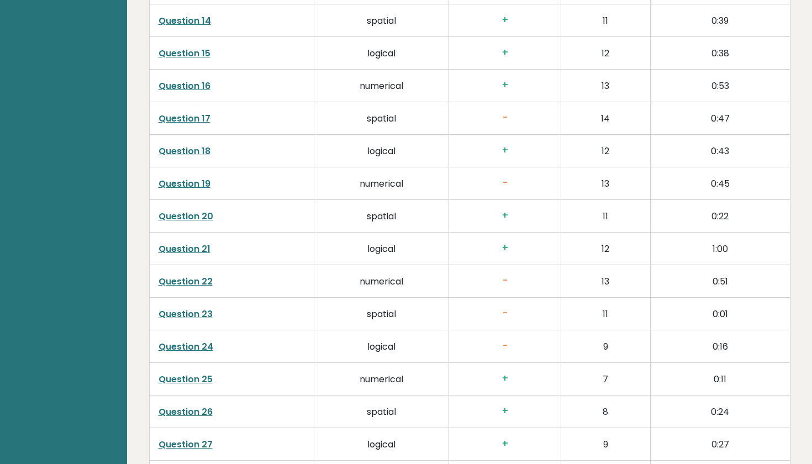
click at [203, 340] on link "Question 24" at bounding box center [185, 346] width 55 height 13
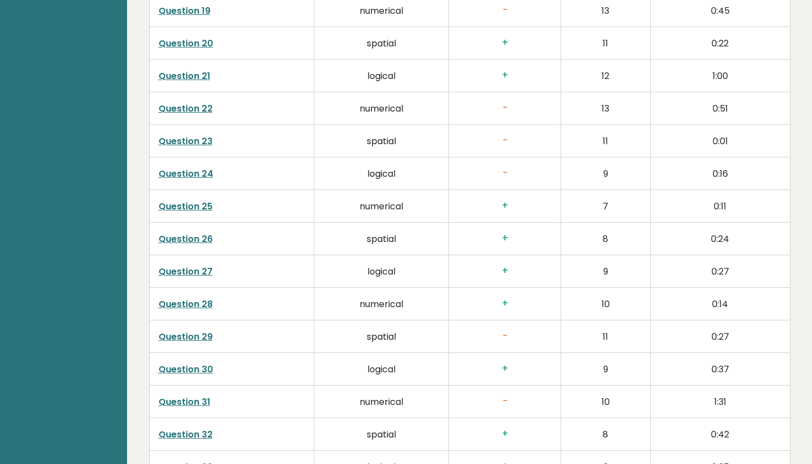
scroll to position [2359, 0]
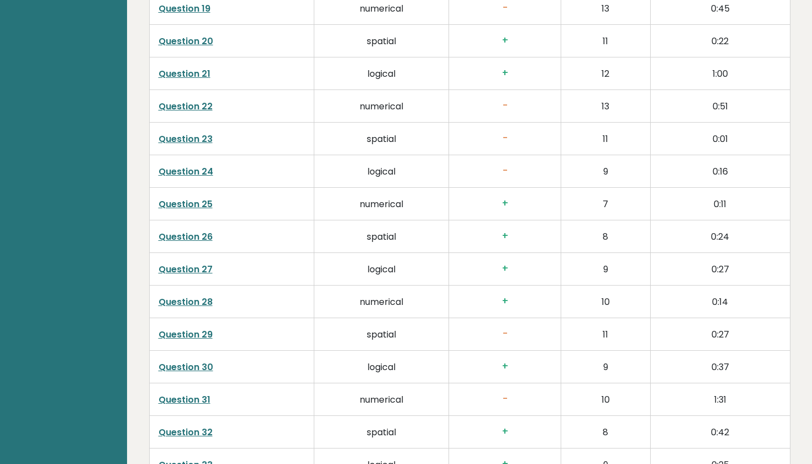
click at [200, 328] on link "Question 29" at bounding box center [185, 334] width 54 height 13
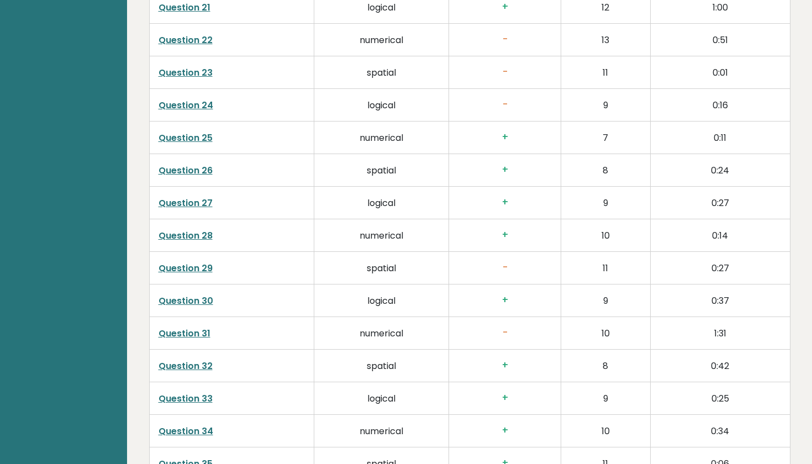
scroll to position [2442, 0]
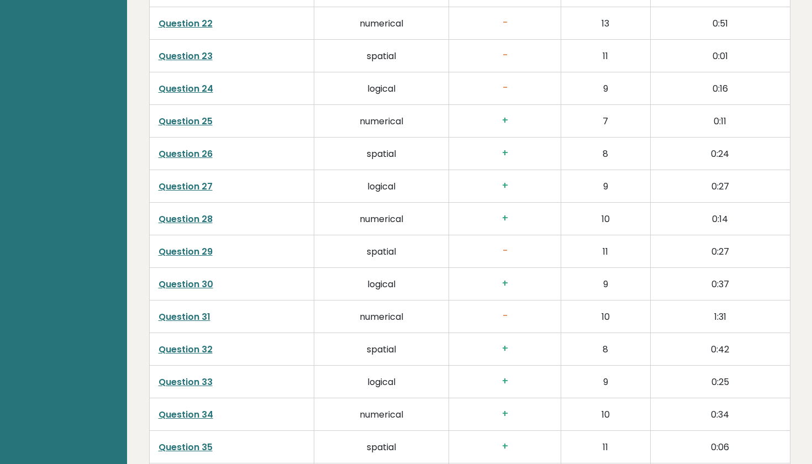
click at [197, 310] on link "Question 31" at bounding box center [184, 316] width 52 height 13
click at [198, 310] on link "Question 31" at bounding box center [184, 316] width 52 height 13
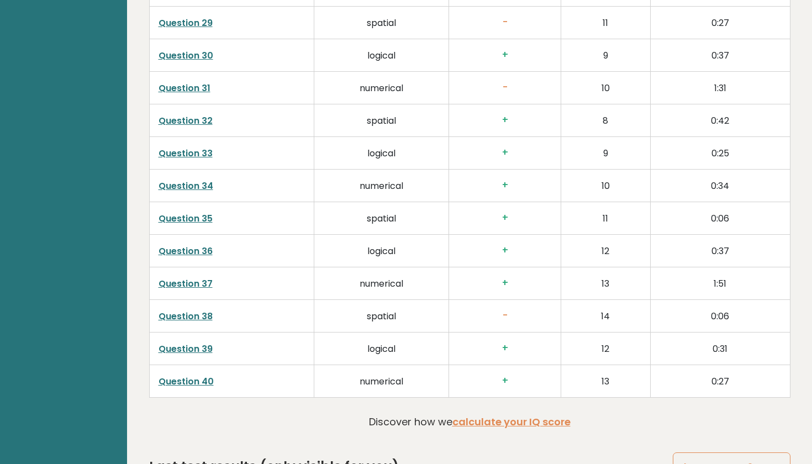
scroll to position [2671, 0]
click at [202, 309] on link "Question 38" at bounding box center [185, 315] width 54 height 13
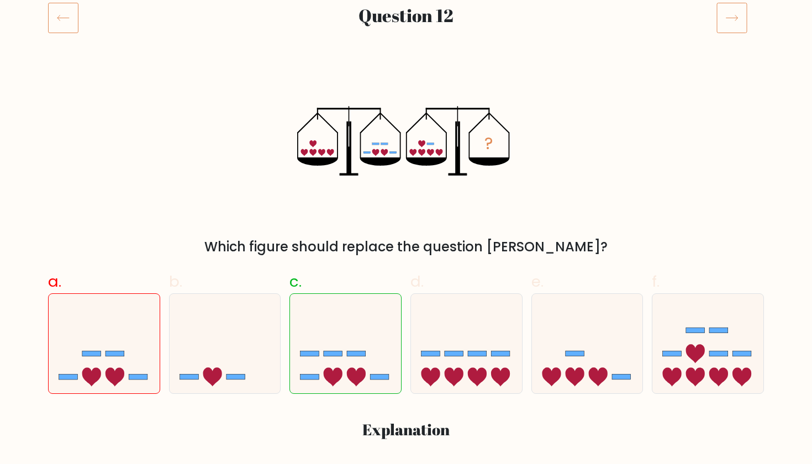
scroll to position [156, 0]
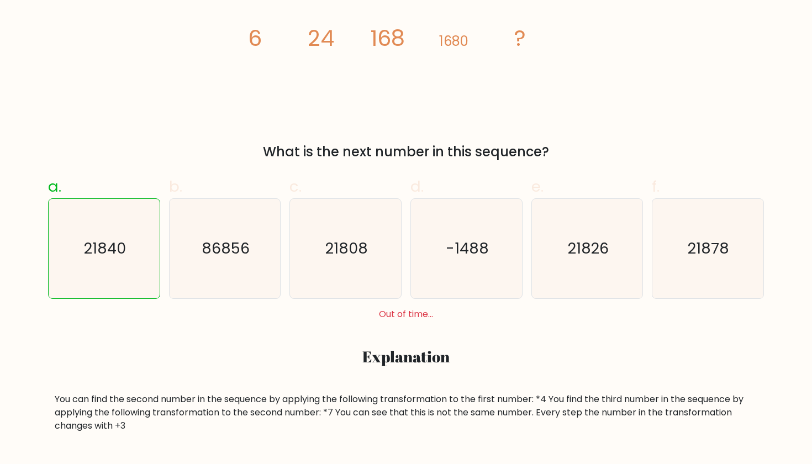
scroll to position [247, 0]
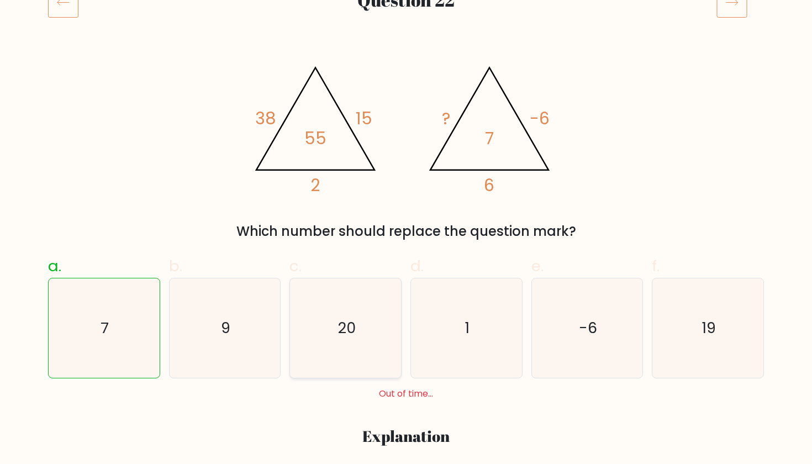
scroll to position [168, 0]
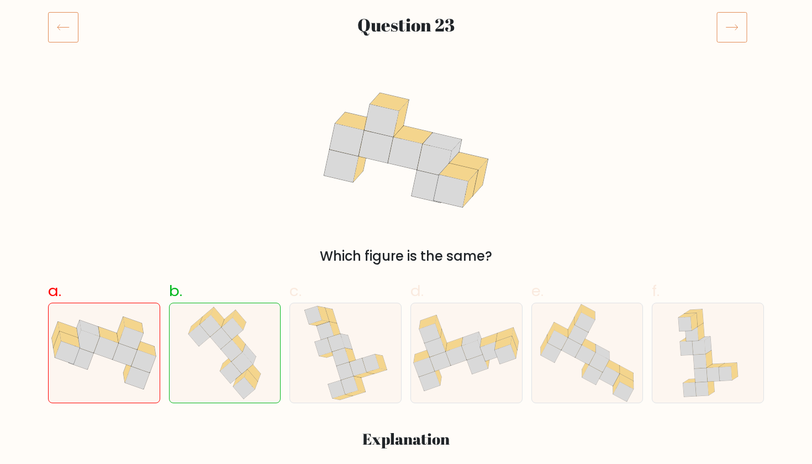
scroll to position [157, 0]
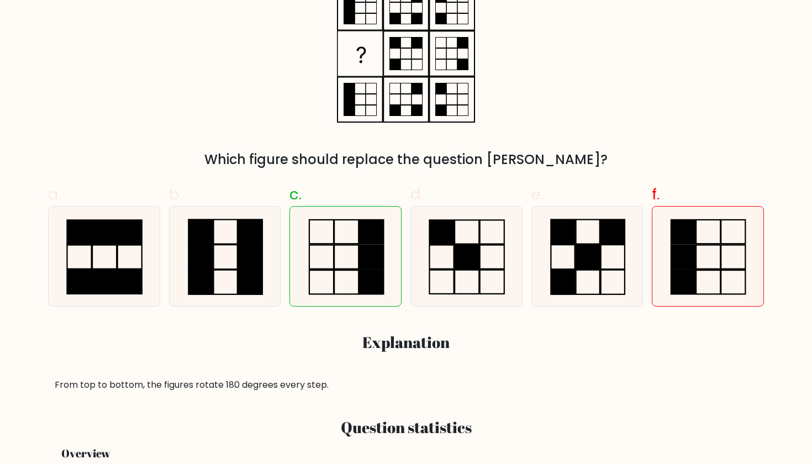
scroll to position [239, 0]
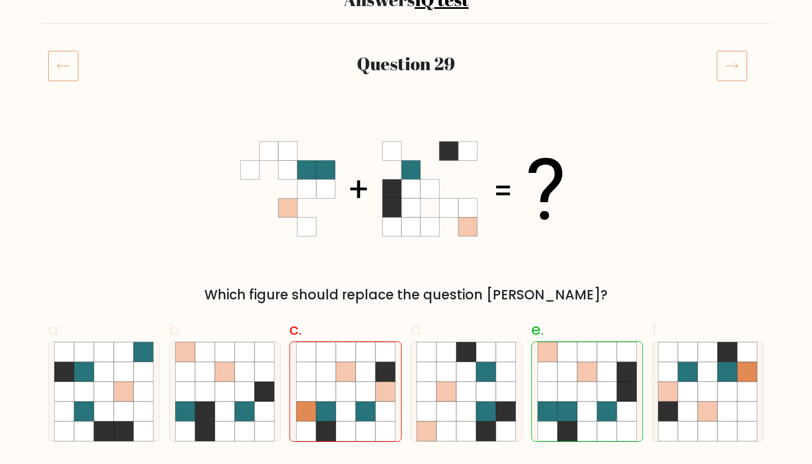
scroll to position [104, 0]
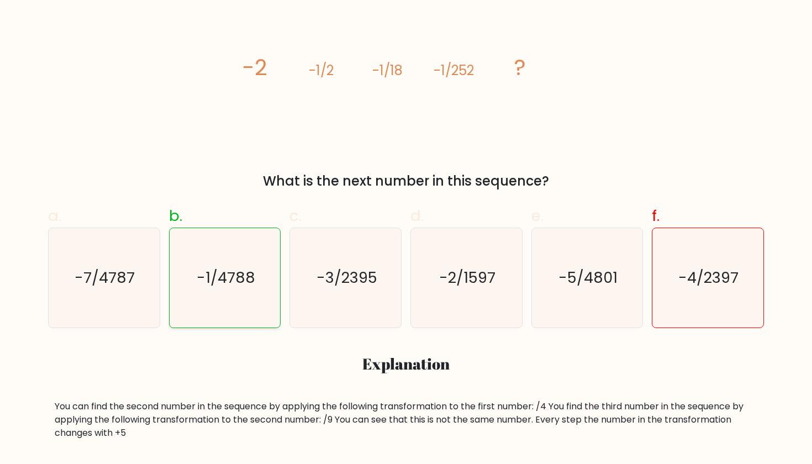
scroll to position [215, 0]
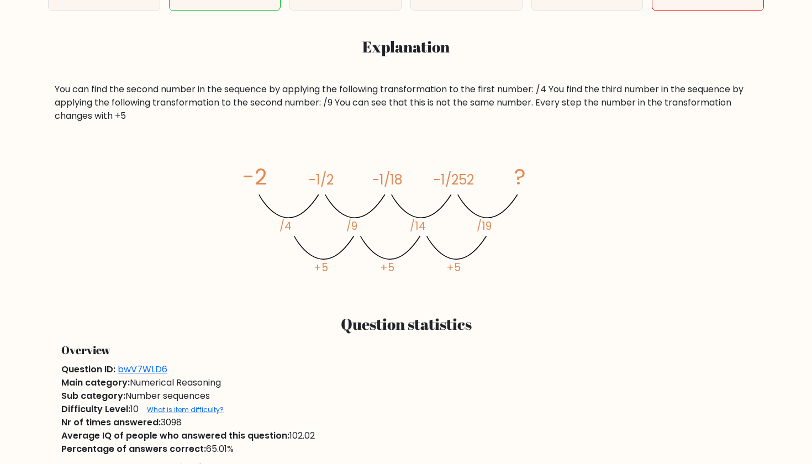
scroll to position [537, 0]
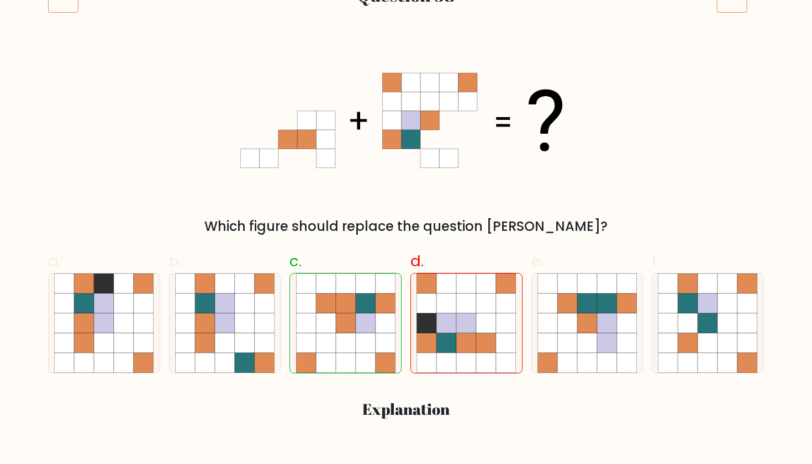
scroll to position [167, 0]
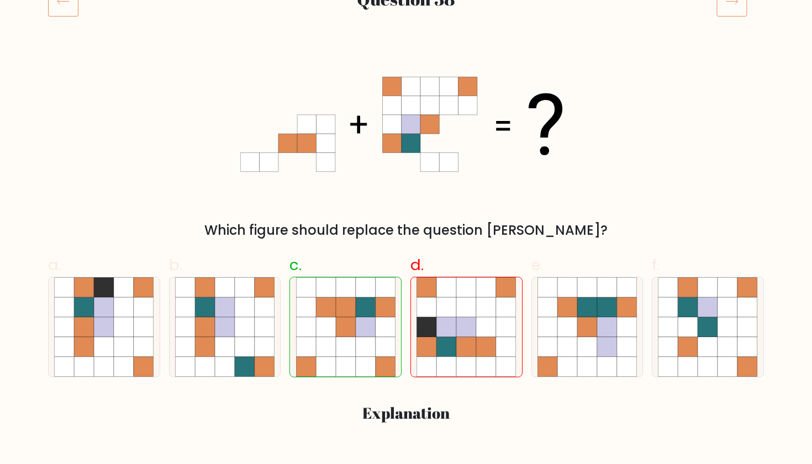
click at [224, 137] on div "Which figure should replace the question [PERSON_NAME]?" at bounding box center [405, 148] width 729 height 186
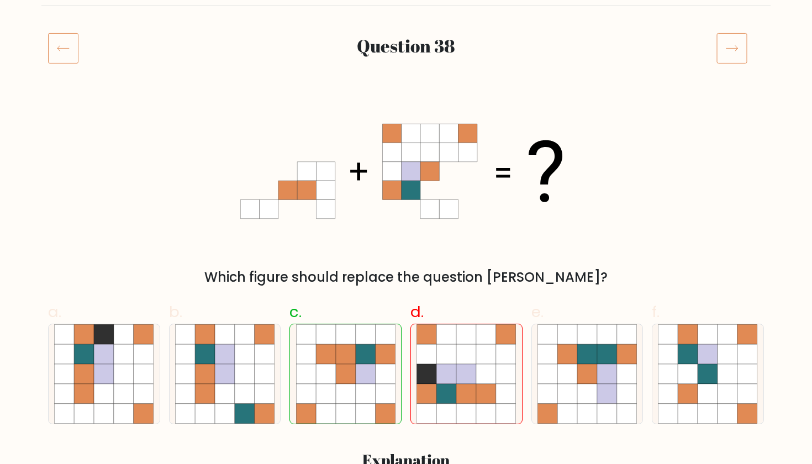
scroll to position [122, 0]
